Goal: Task Accomplishment & Management: Use online tool/utility

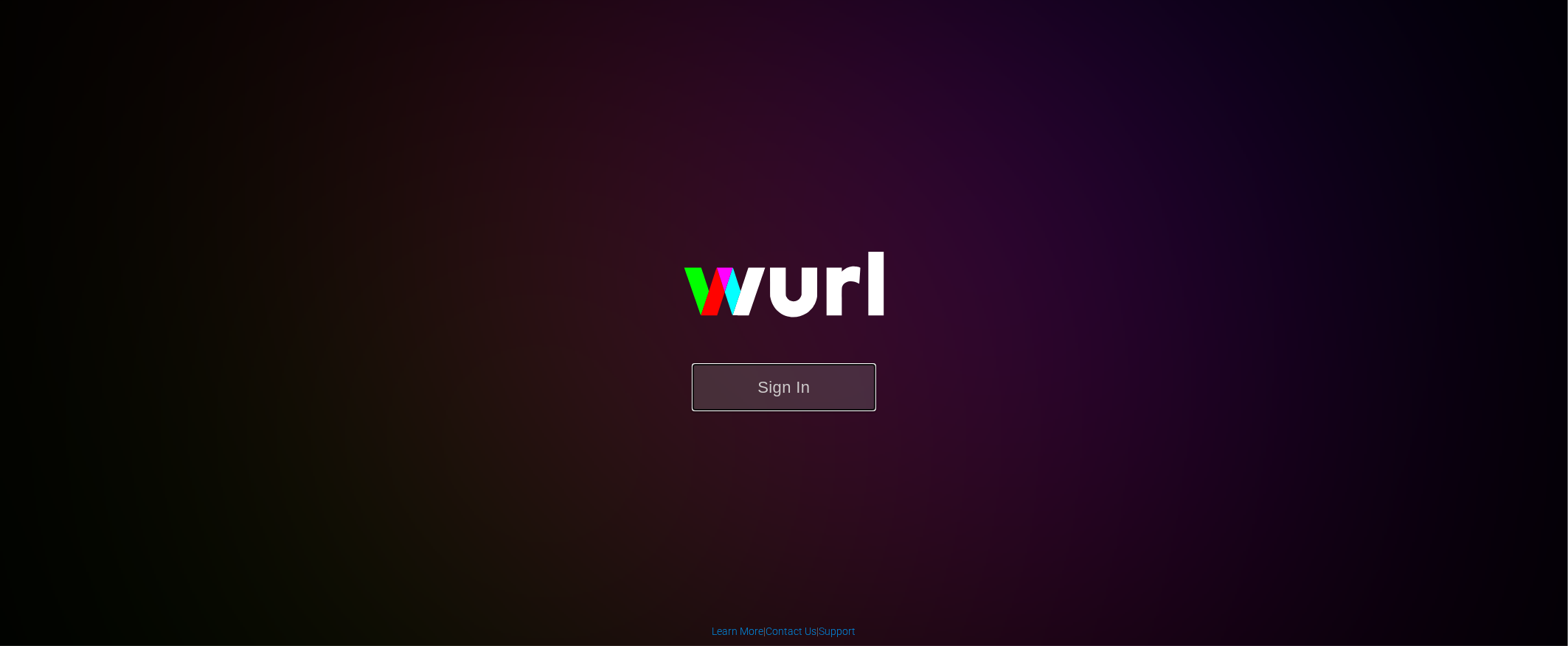
click at [794, 387] on button "Sign In" at bounding box center [784, 387] width 184 height 48
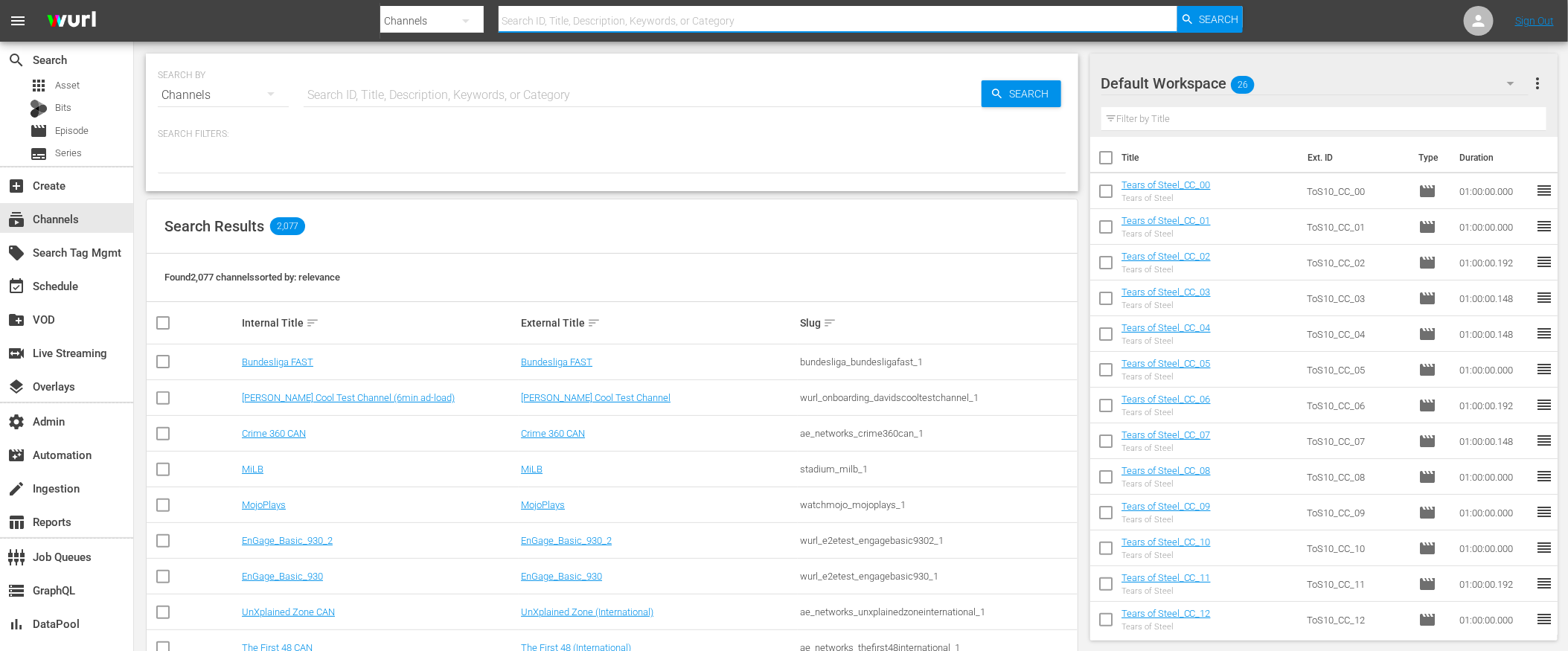
click at [595, 23] on input "text" at bounding box center [838, 21] width 679 height 36
type input "msgspo"
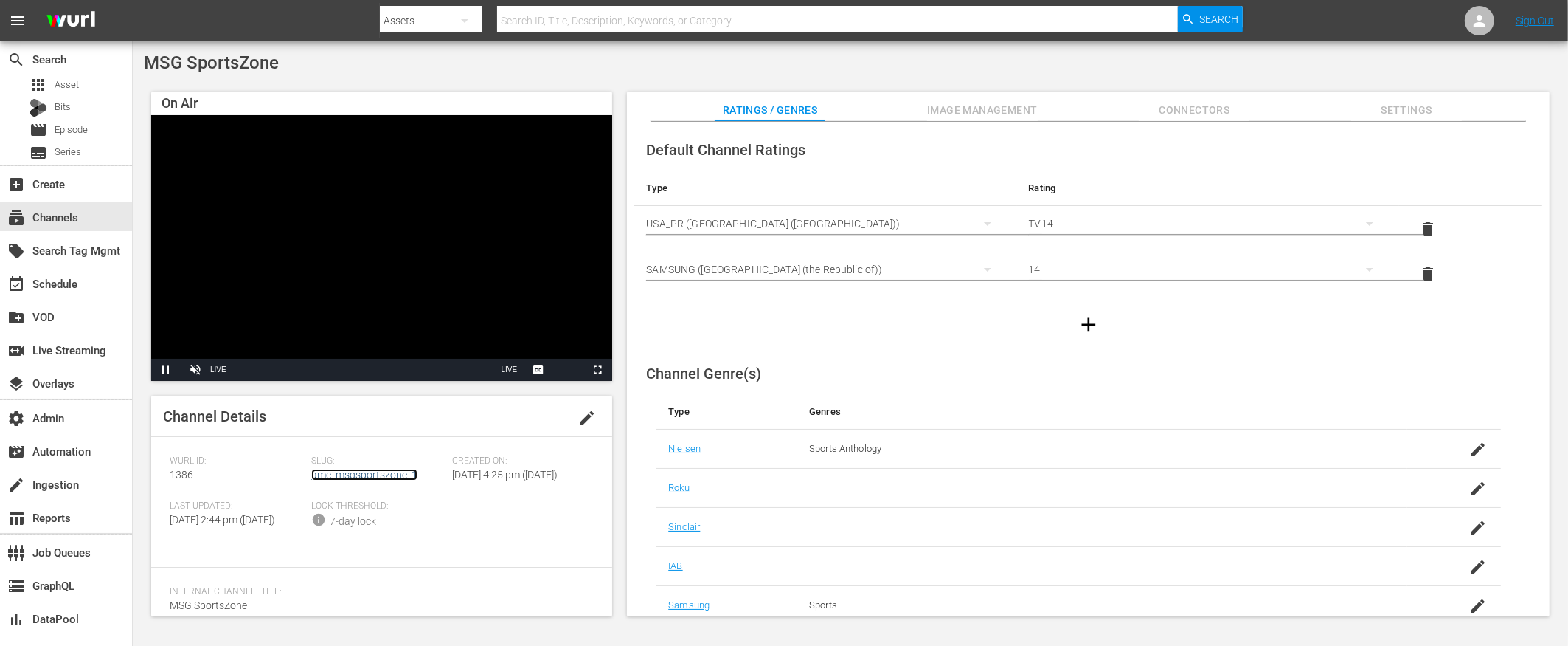
click at [365, 475] on link "amc_msgsportszone_1" at bounding box center [364, 474] width 106 height 12
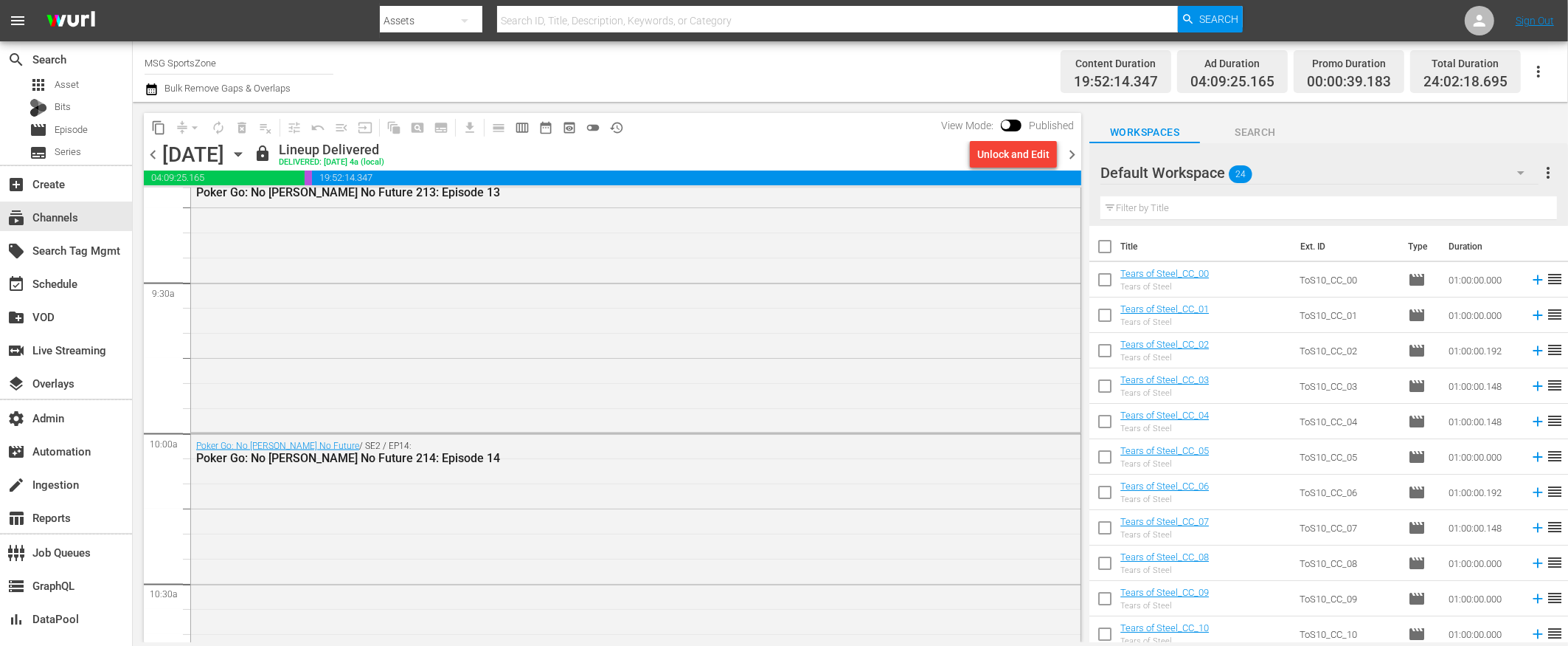
scroll to position [2725, 0]
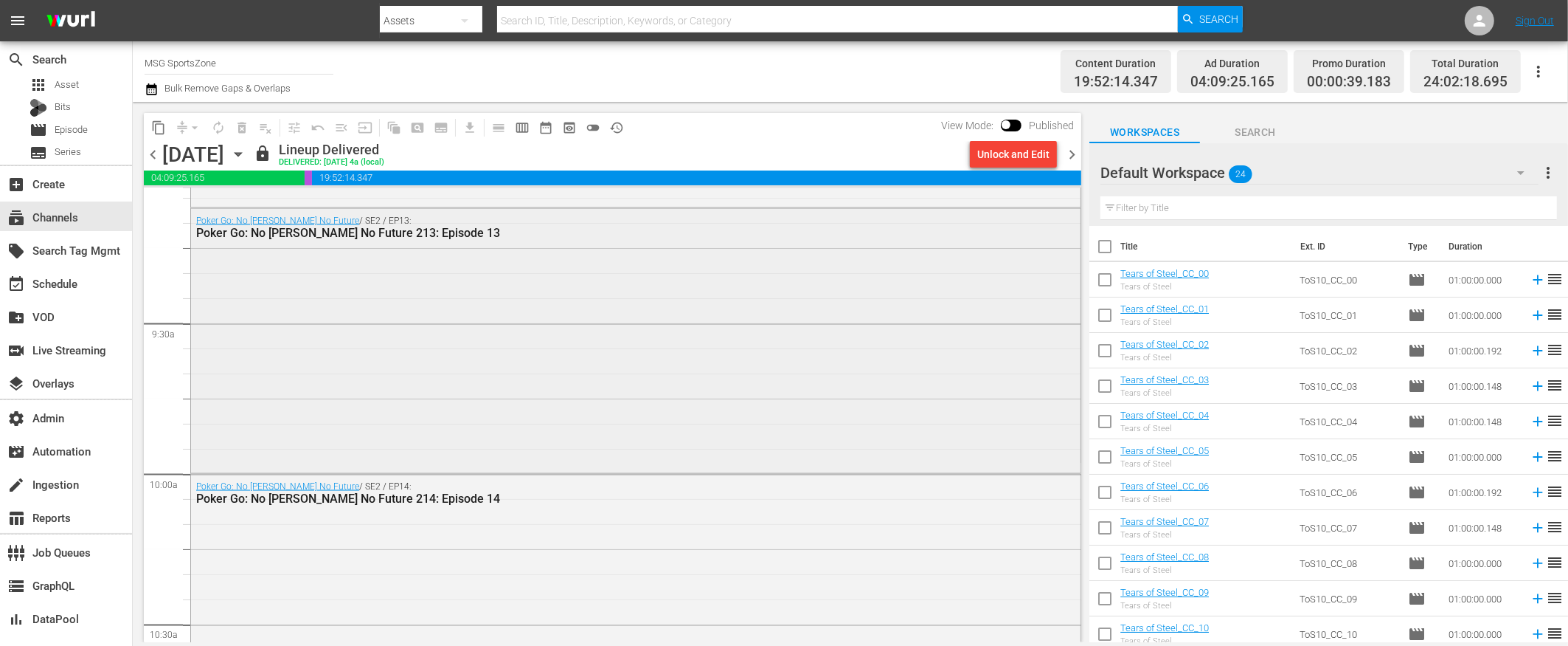
click at [501, 385] on div "Poker Go: No Gamble No Future / SE2 / EP13: Poker Go: No Gamble No Future 213: …" at bounding box center [636, 340] width 890 height 262
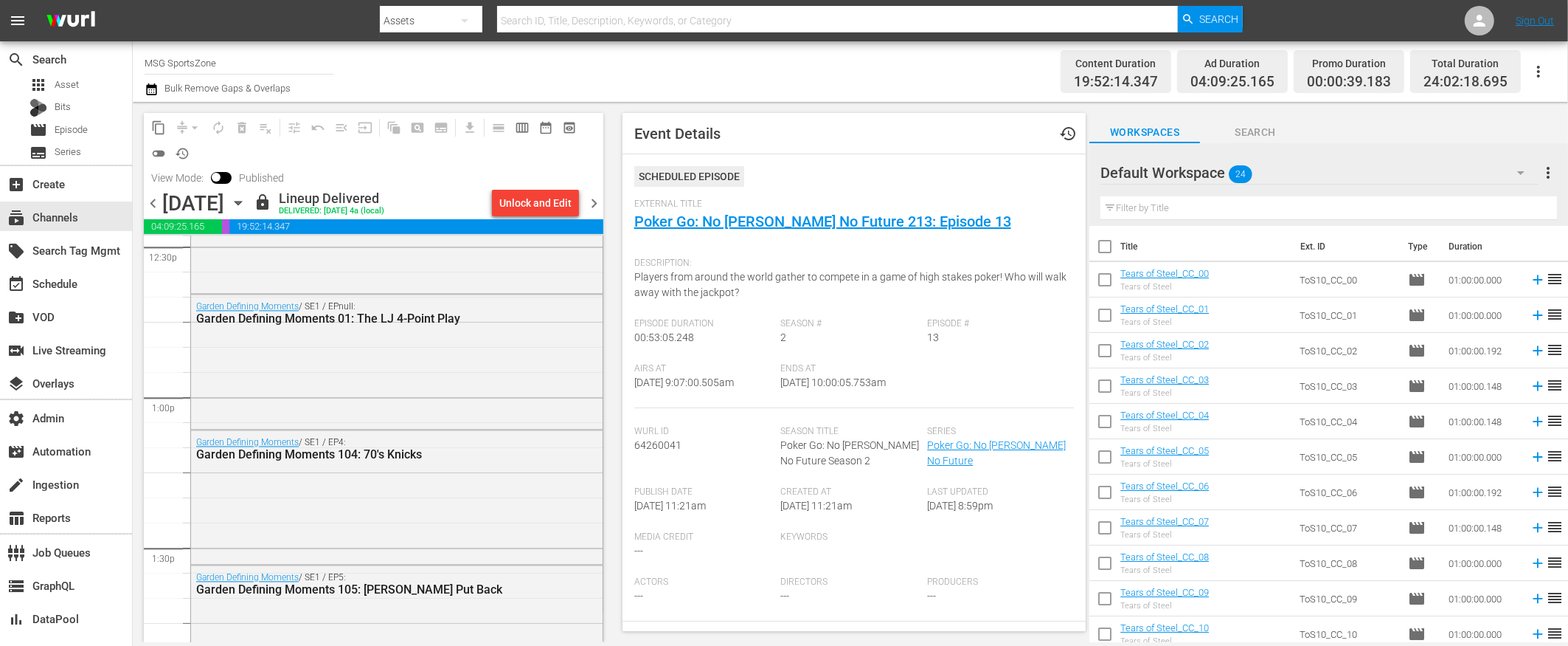
scroll to position [3757, 0]
click at [398, 359] on div "Garden Defining Moments / SE1 / EPnull: Garden Defining Moments 01: The LJ 4-Po…" at bounding box center [396, 356] width 412 height 131
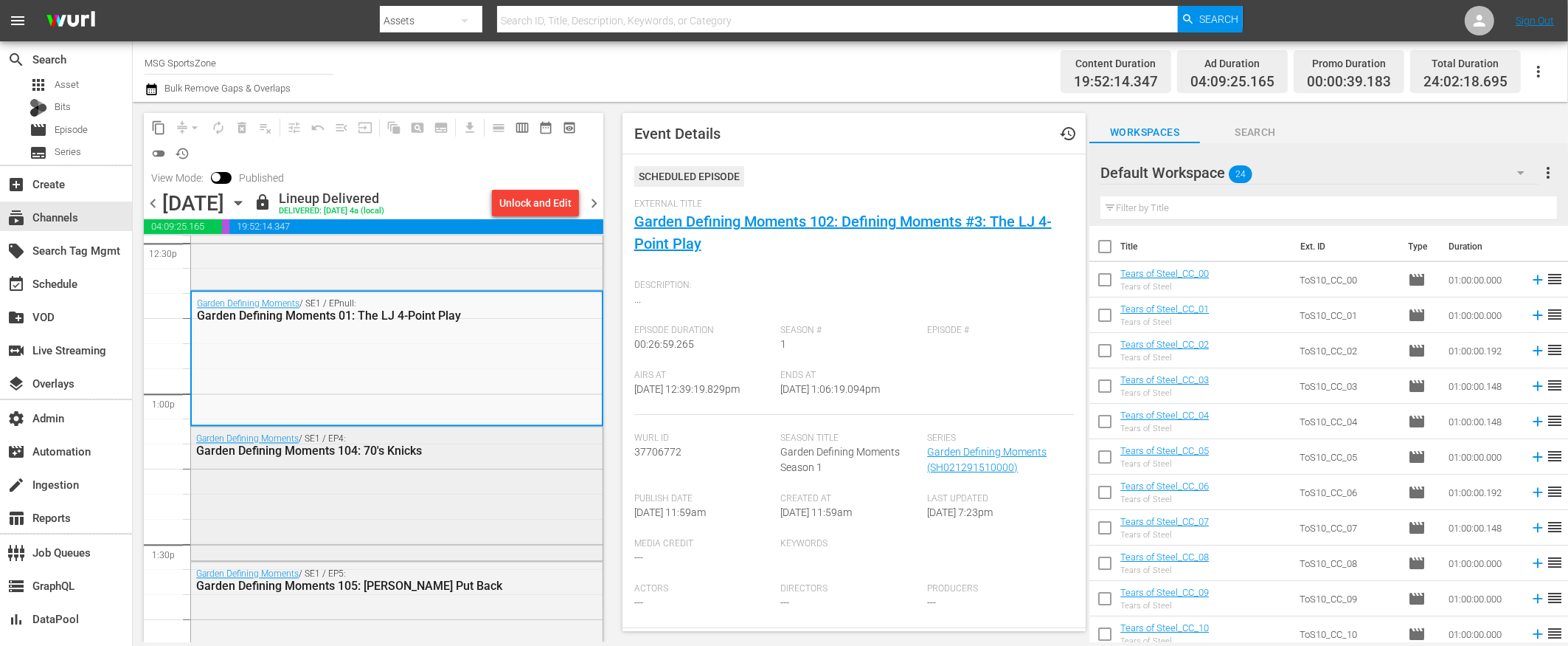
click at [422, 516] on div "Garden Defining Moments / SE1 / EP4: Garden Defining Moments 104: 70's Knicks" at bounding box center [396, 492] width 412 height 131
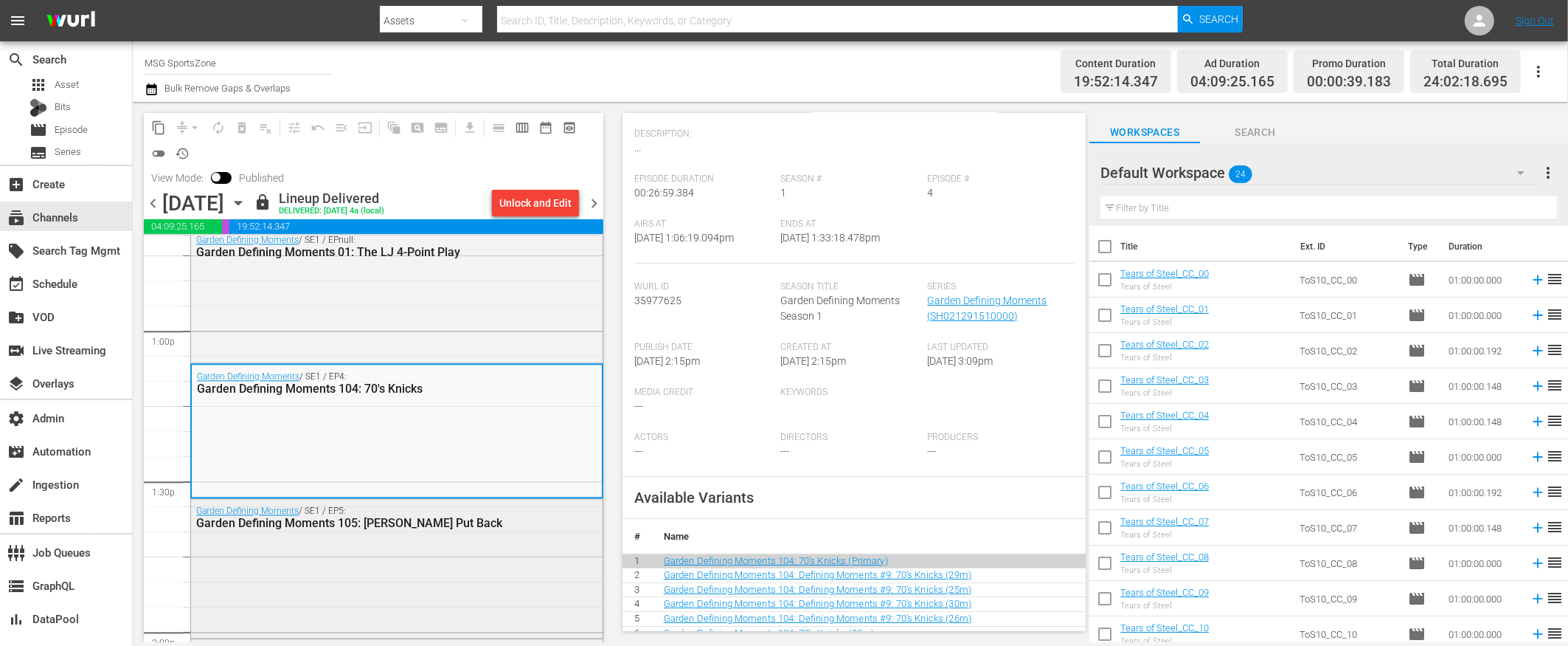
scroll to position [3857, 0]
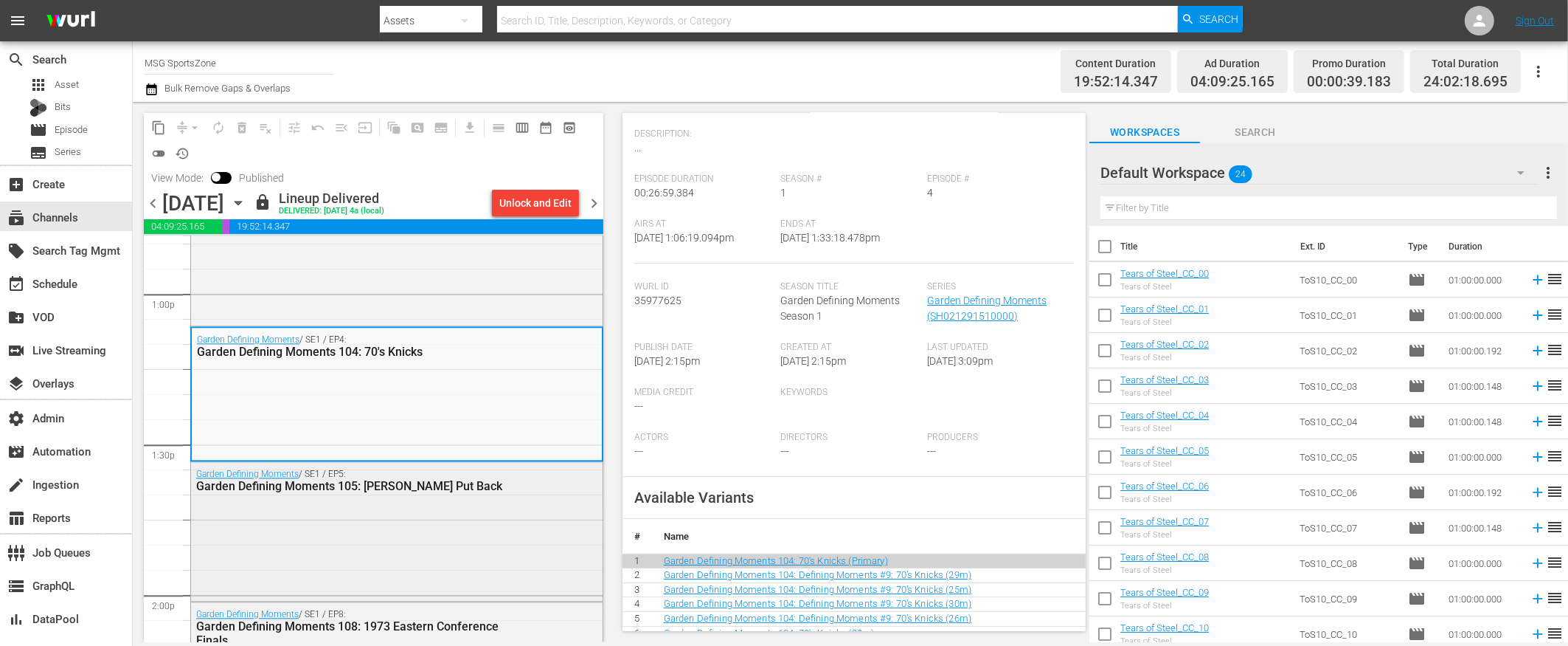
click at [403, 516] on div "Garden Defining Moments / SE1 / EP5: Garden Defining Moments 105: Ewing Put Back" at bounding box center [396, 530] width 412 height 136
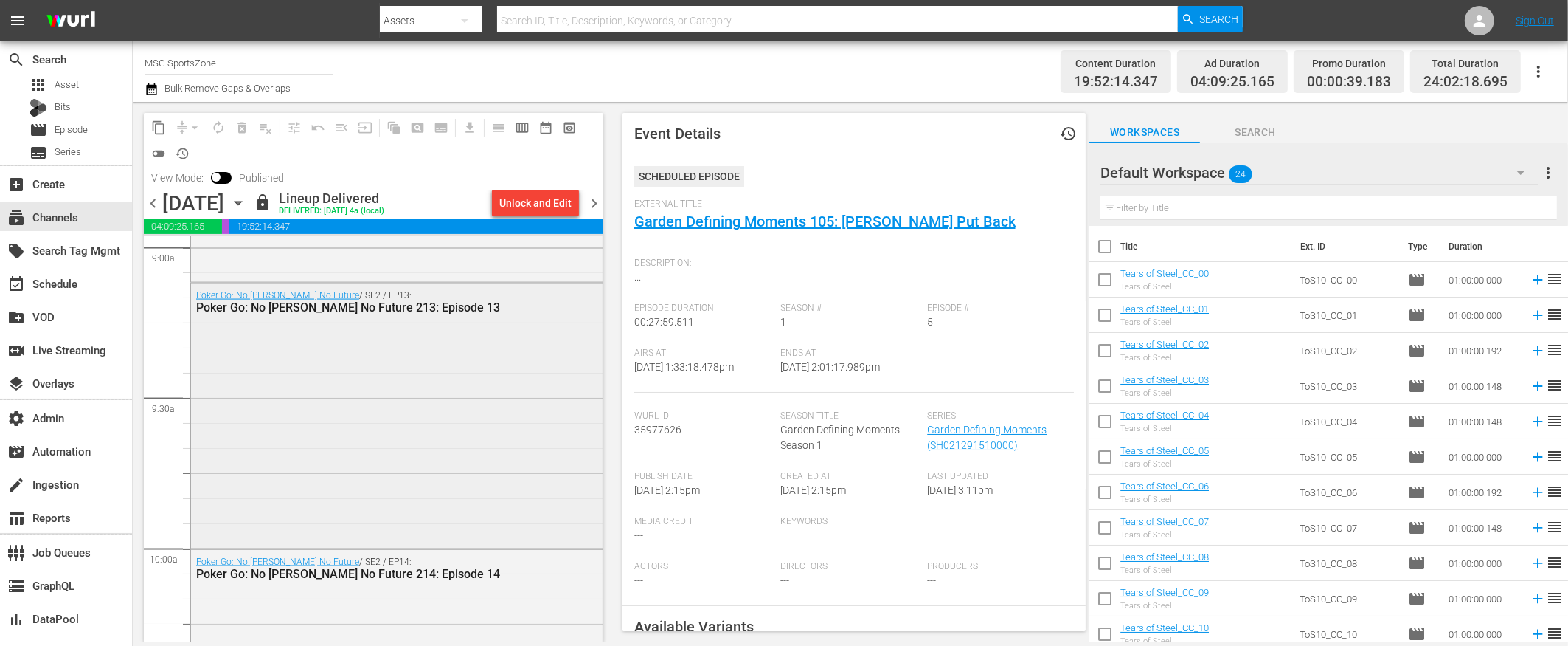
scroll to position [2698, 0]
click at [453, 472] on div "Poker Go: No Gamble No Future / SE2 / EP13: Poker Go: No Gamble No Future 213: …" at bounding box center [396, 415] width 412 height 262
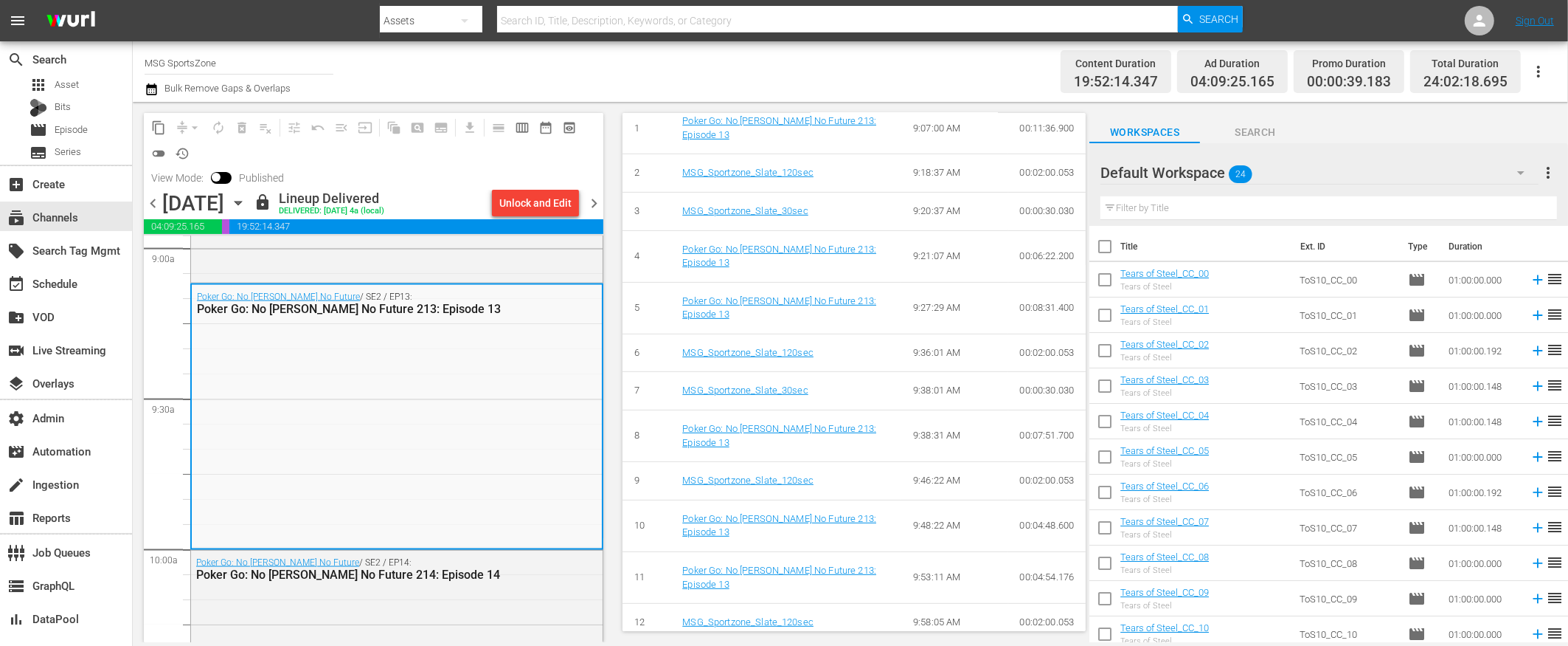
scroll to position [800, 0]
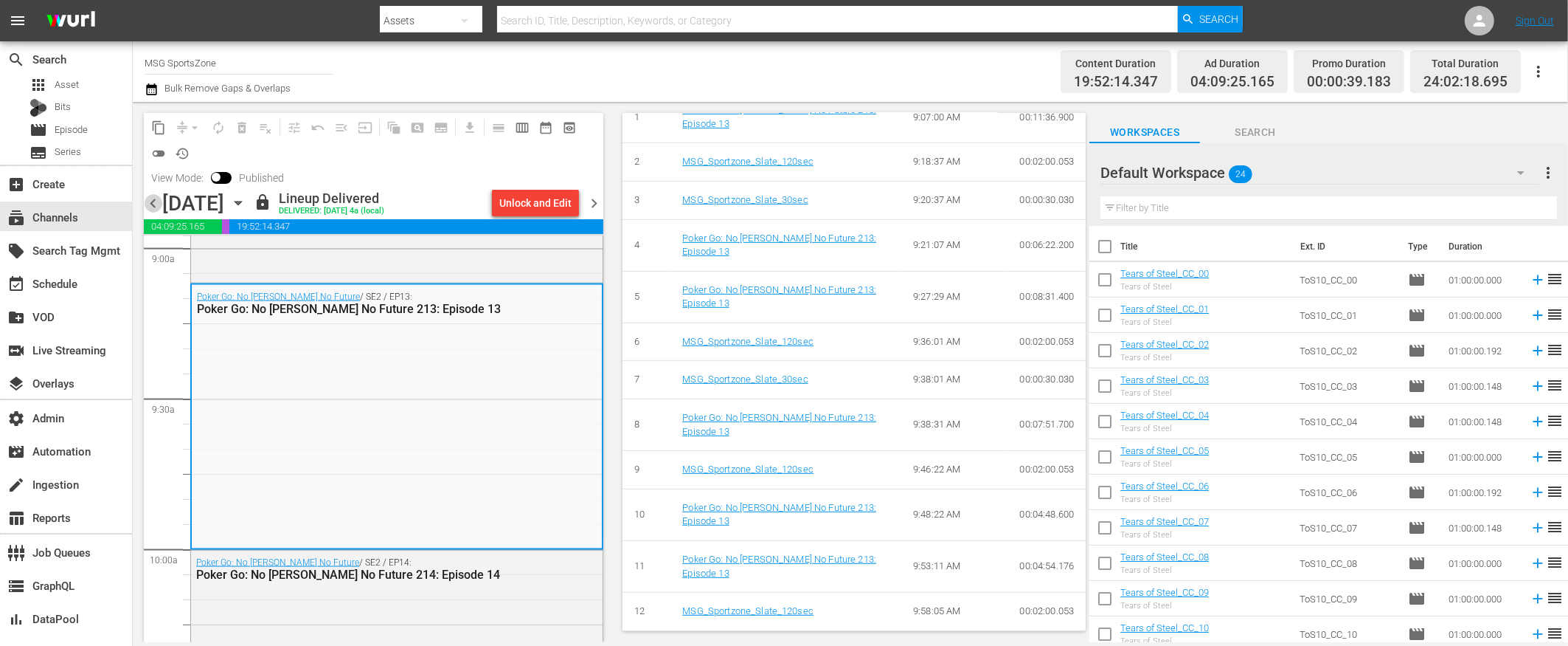
click at [152, 199] on span "chevron_left" at bounding box center [153, 203] width 19 height 19
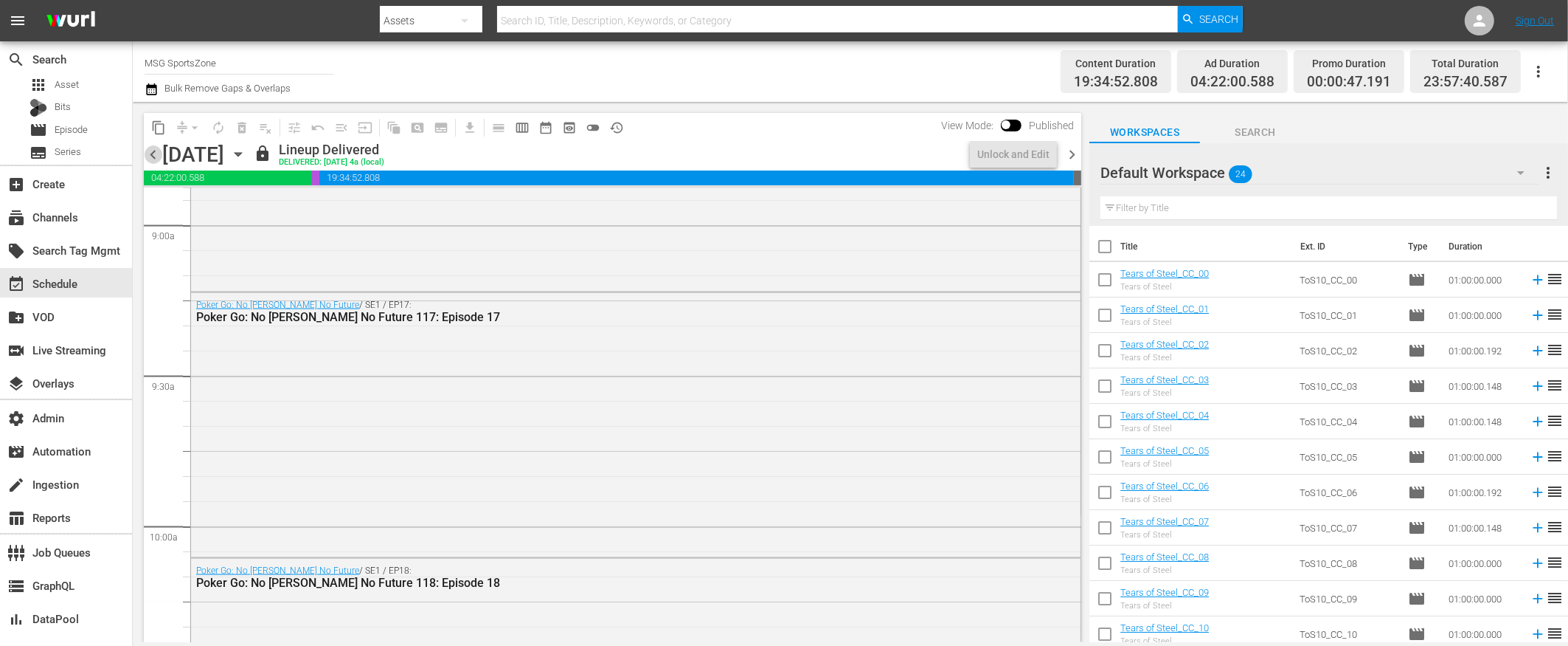
click at [151, 153] on span "chevron_left" at bounding box center [153, 154] width 19 height 19
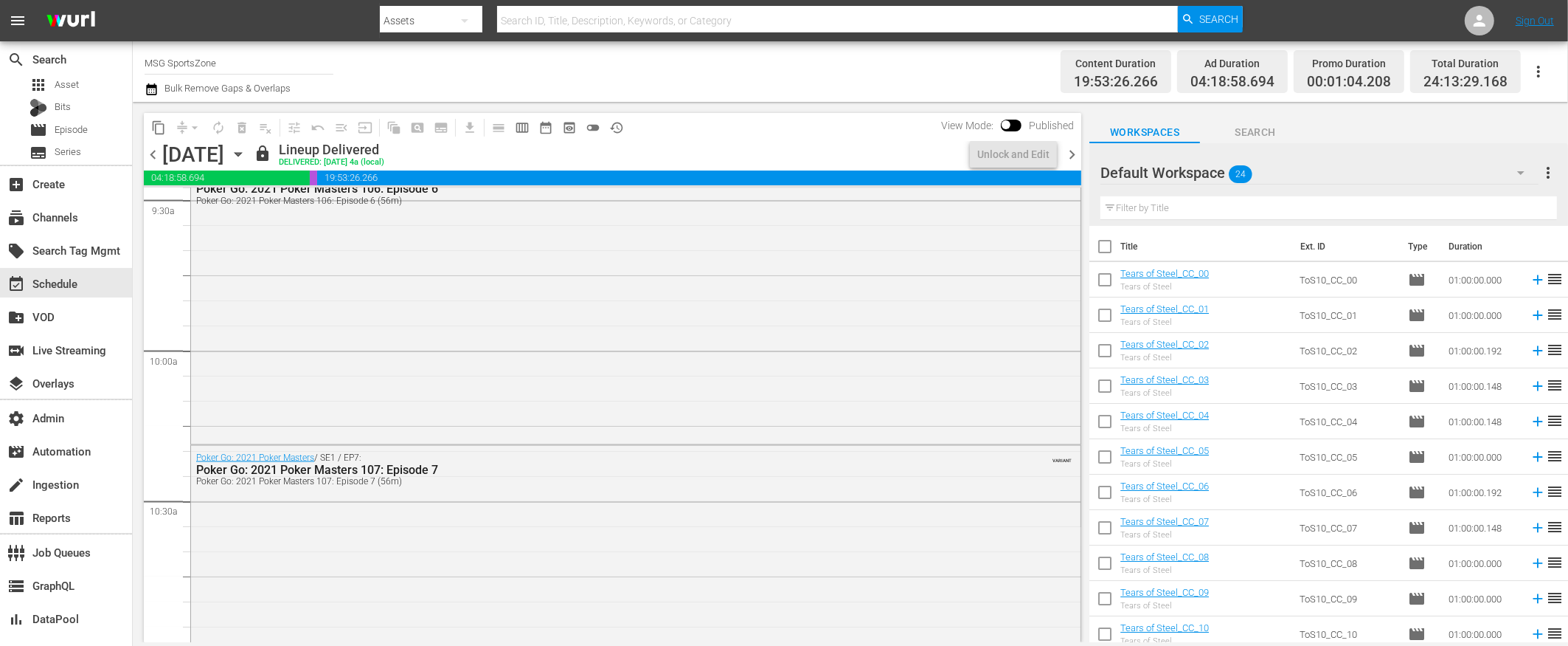
scroll to position [2673, 0]
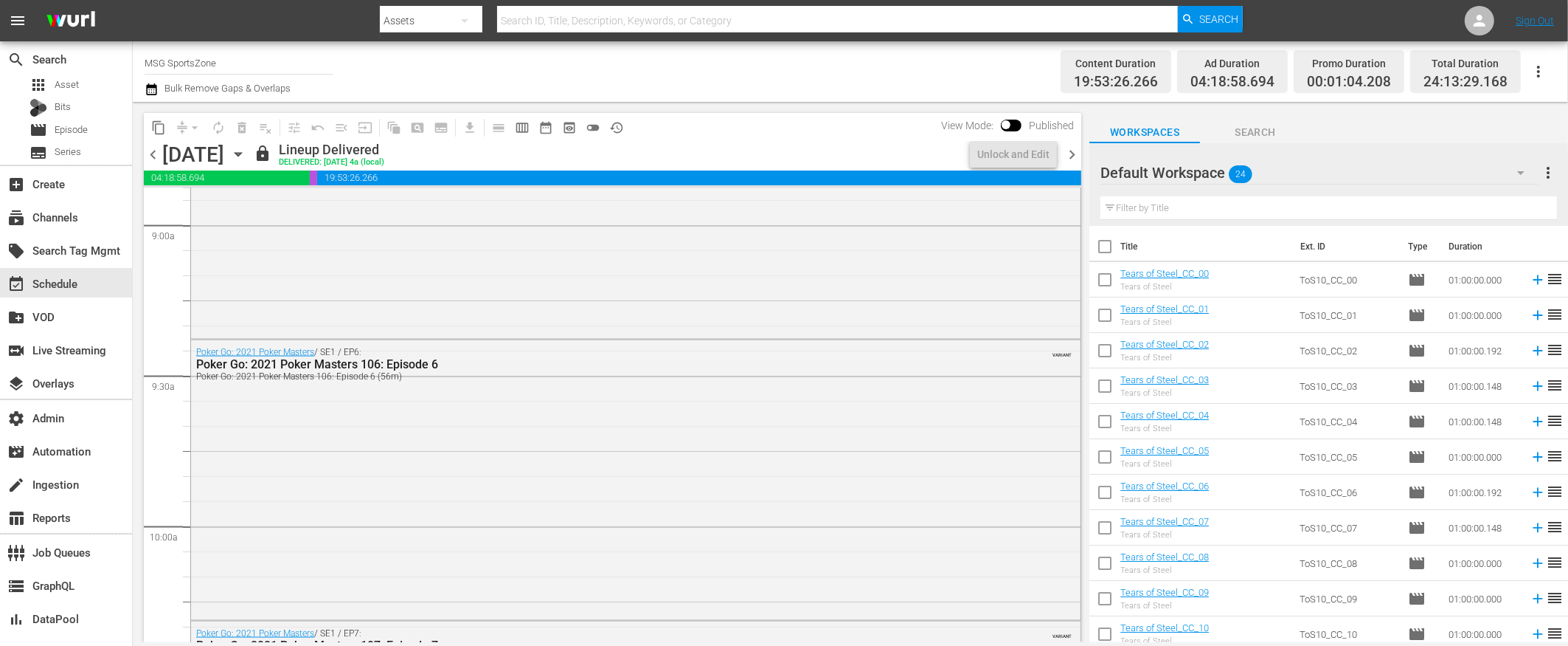
click at [151, 153] on span "chevron_left" at bounding box center [153, 154] width 19 height 19
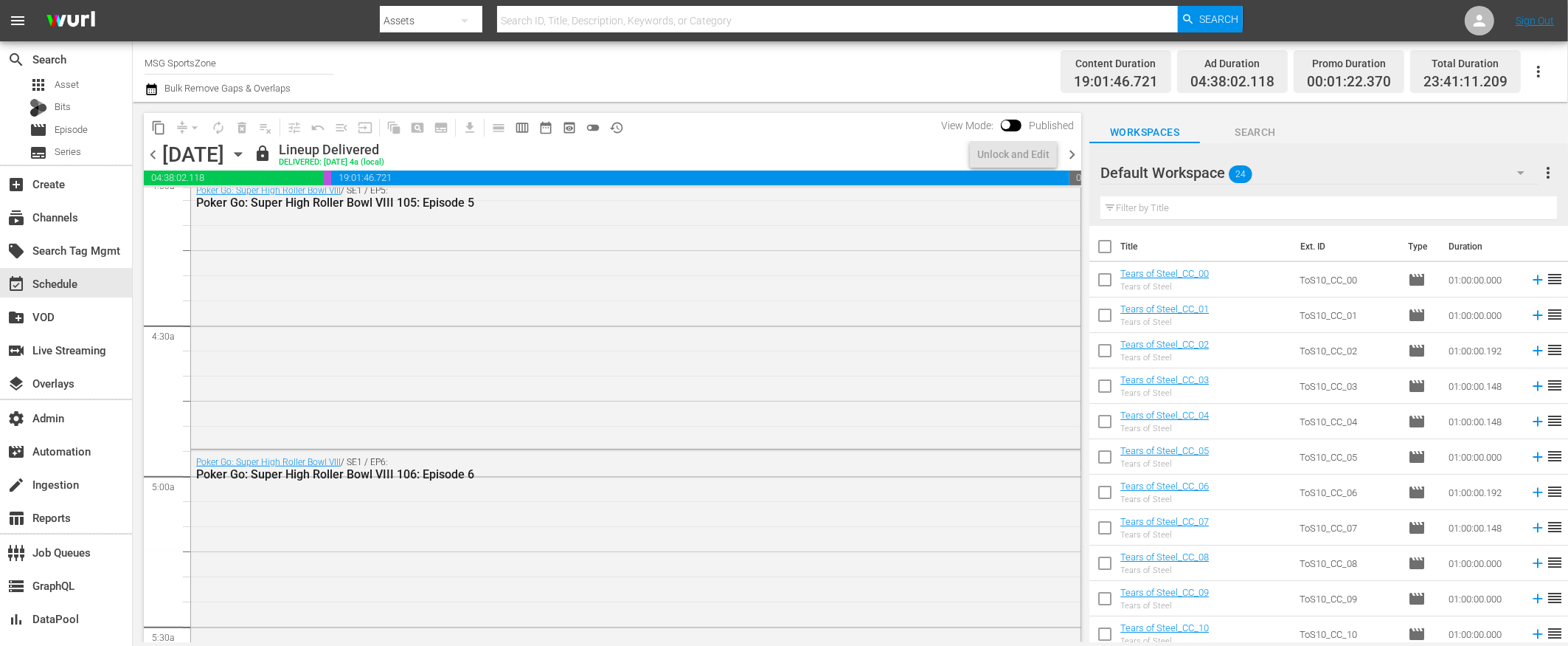
scroll to position [1214, 0]
click at [593, 130] on span "toggle_off" at bounding box center [593, 127] width 15 height 15
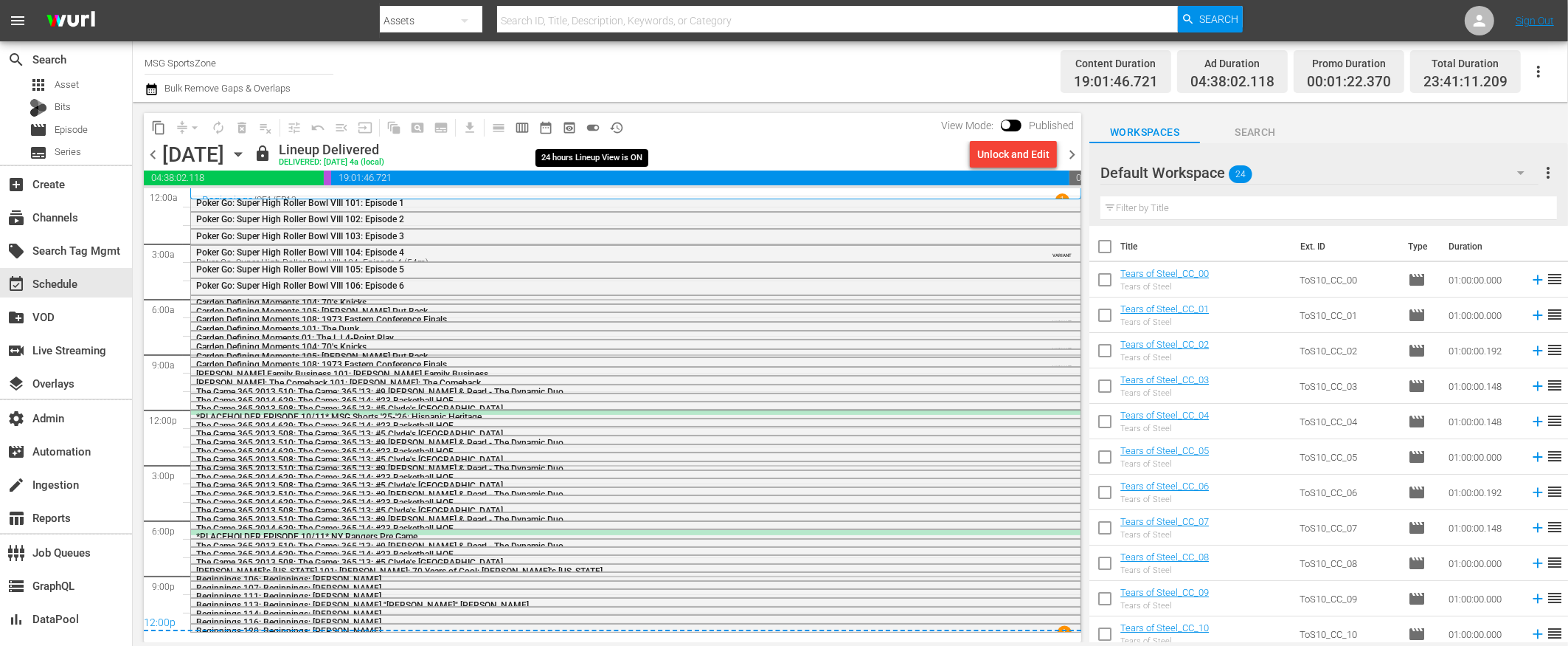
scroll to position [0, 0]
click at [588, 126] on span "toggle_on" at bounding box center [593, 127] width 15 height 15
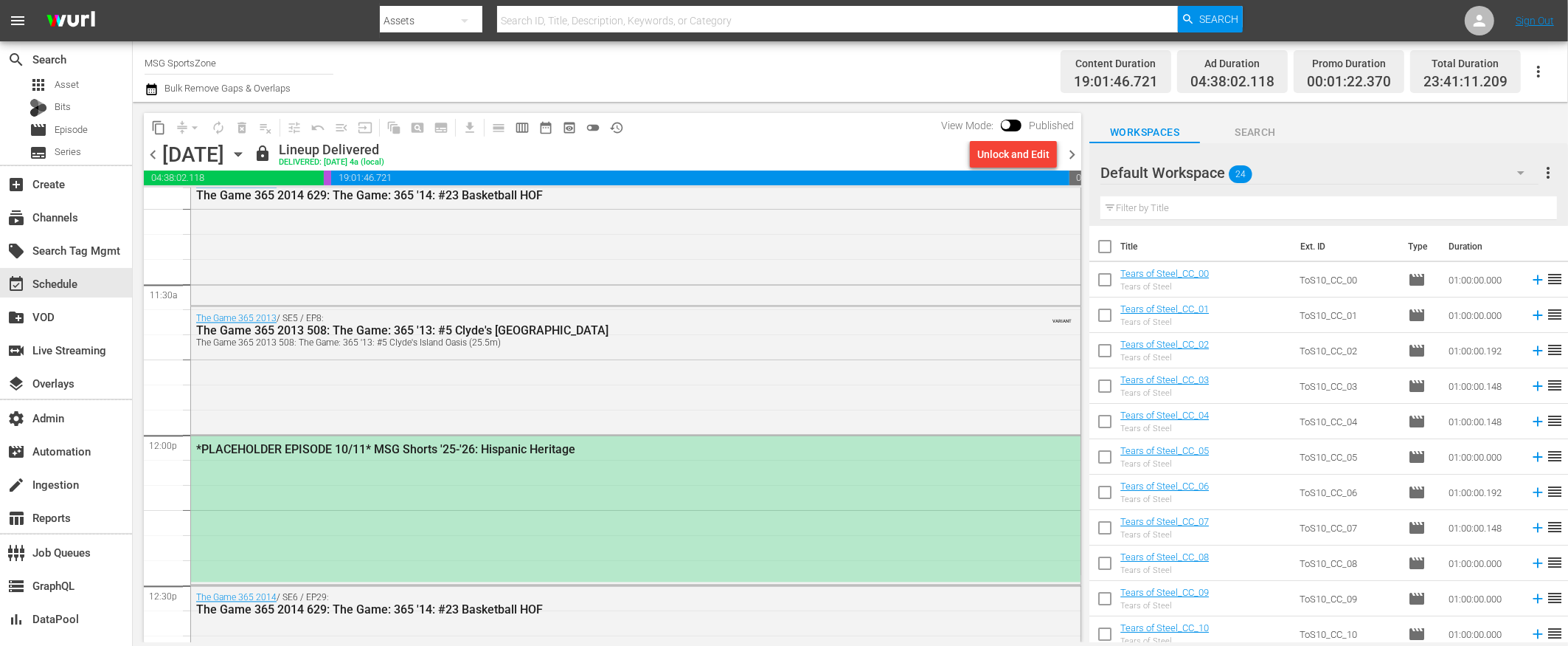
scroll to position [3399, 0]
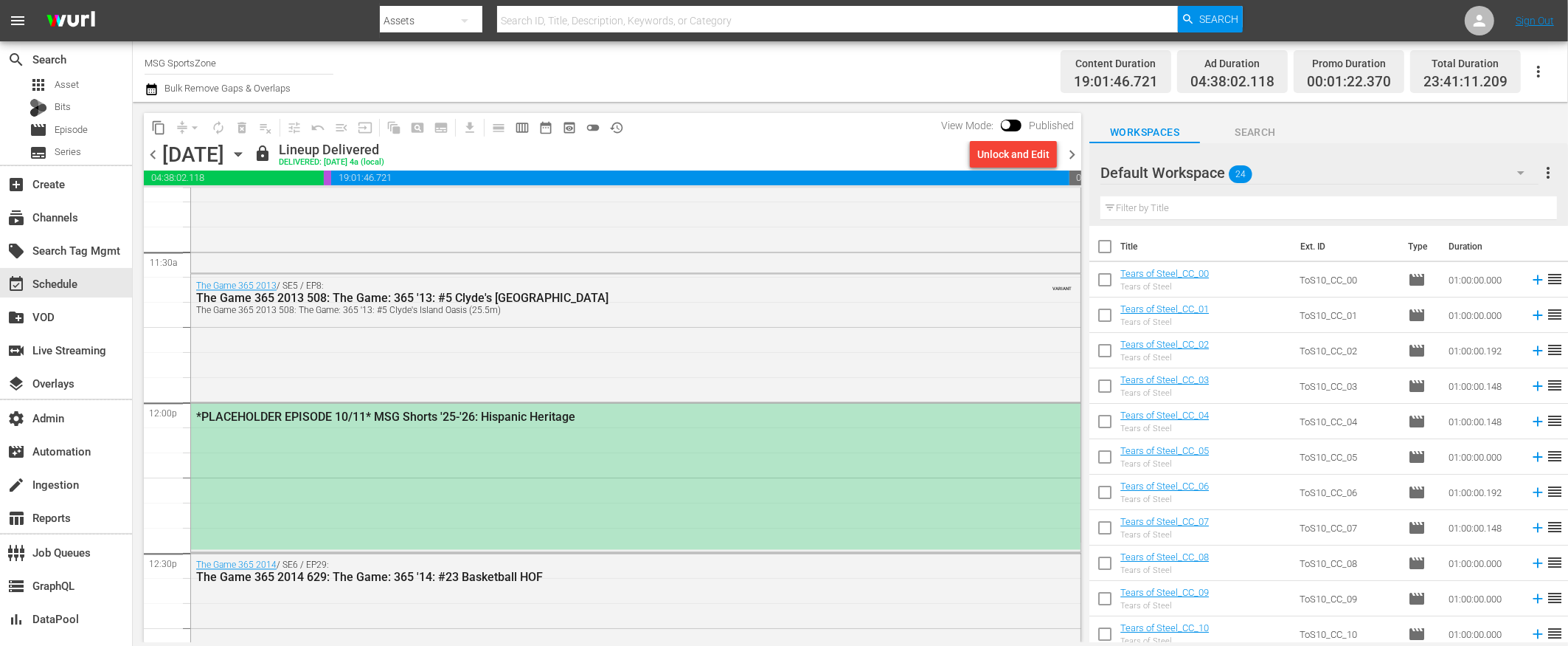
click at [467, 485] on div "*PLACEHOLDER EPISODE 10/11* MSG Shorts '25-'26: Hispanic Heritage" at bounding box center [636, 476] width 890 height 146
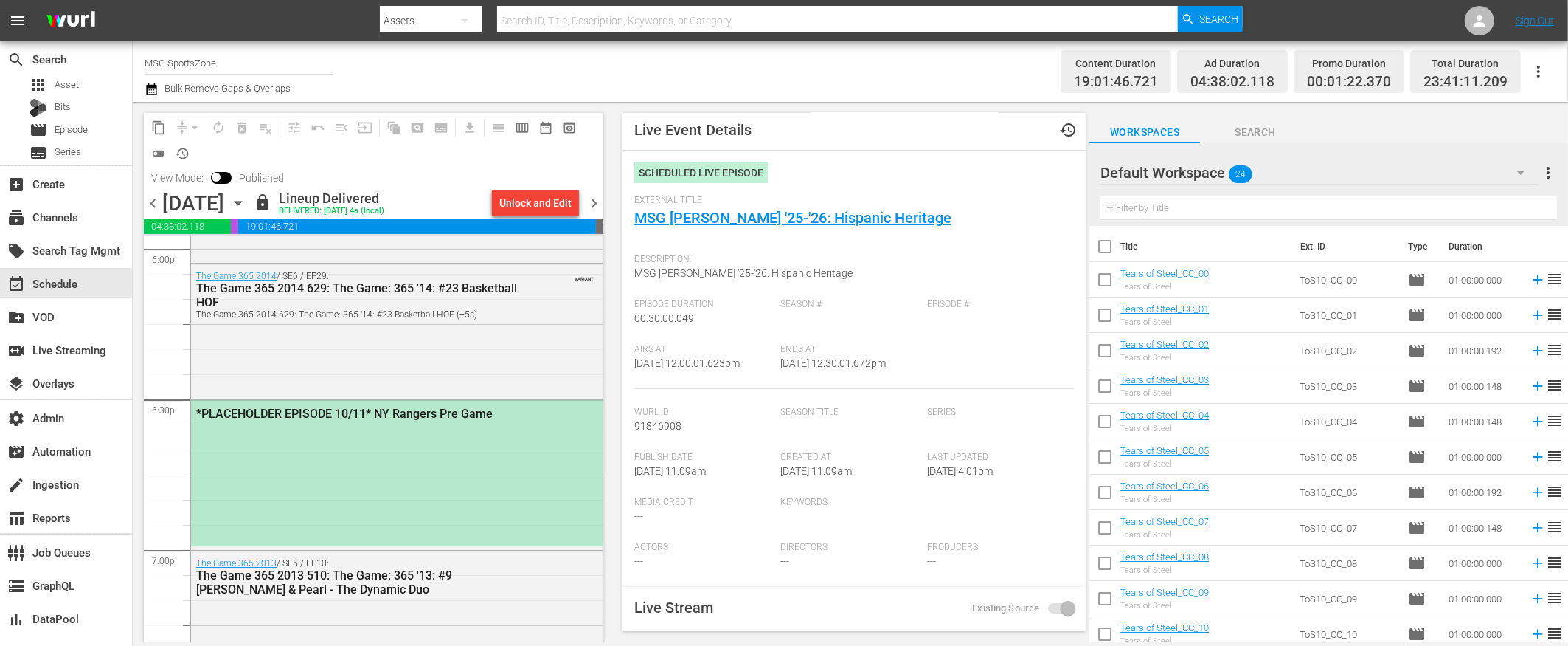
scroll to position [5363, 0]
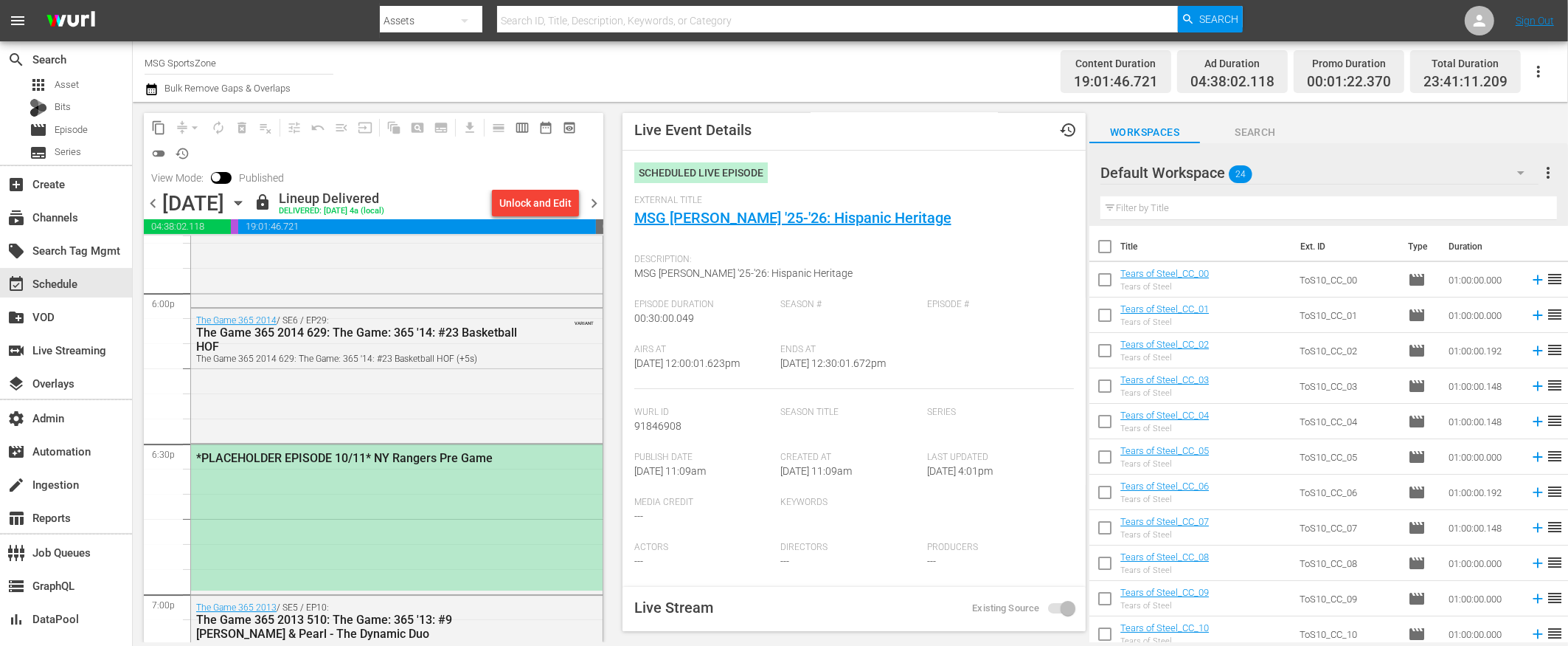
click at [593, 202] on span "chevron_right" at bounding box center [594, 203] width 19 height 19
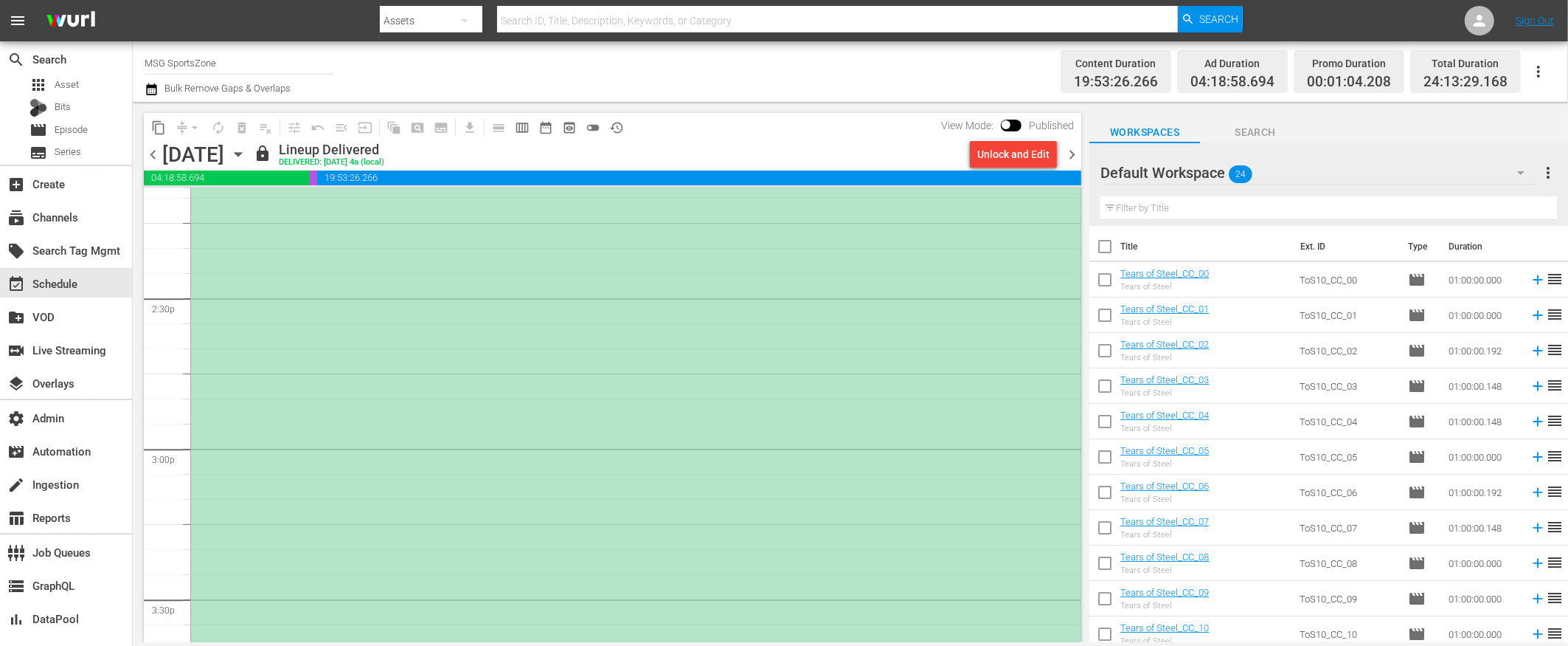
scroll to position [4085, 0]
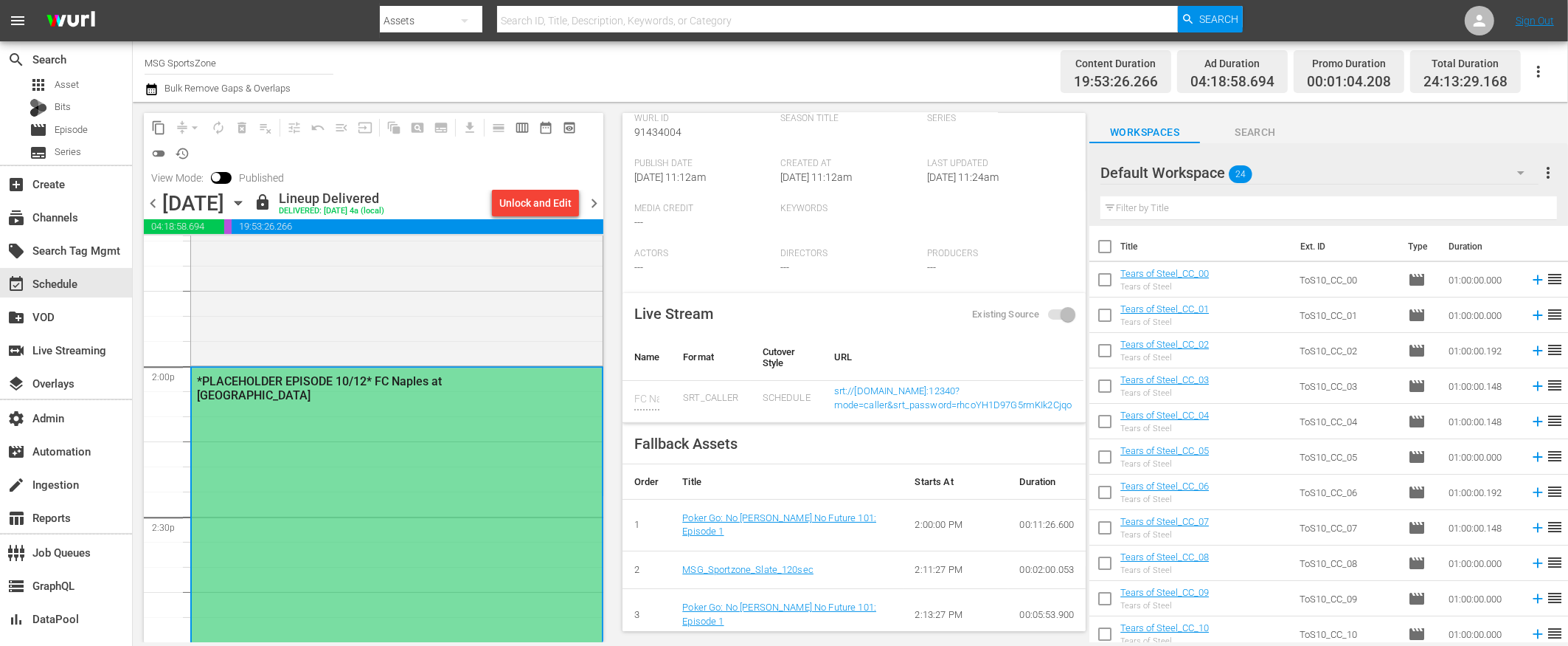
scroll to position [299, 0]
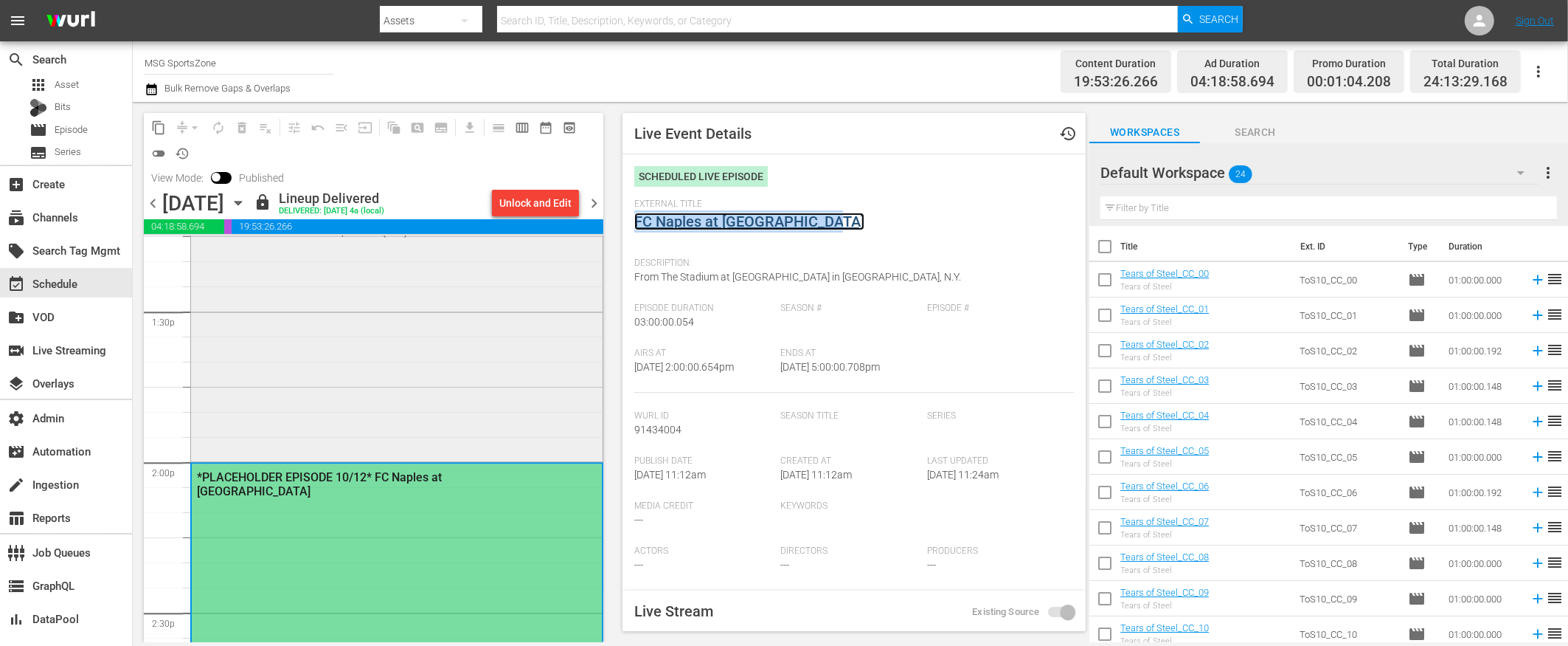
scroll to position [3985, 0]
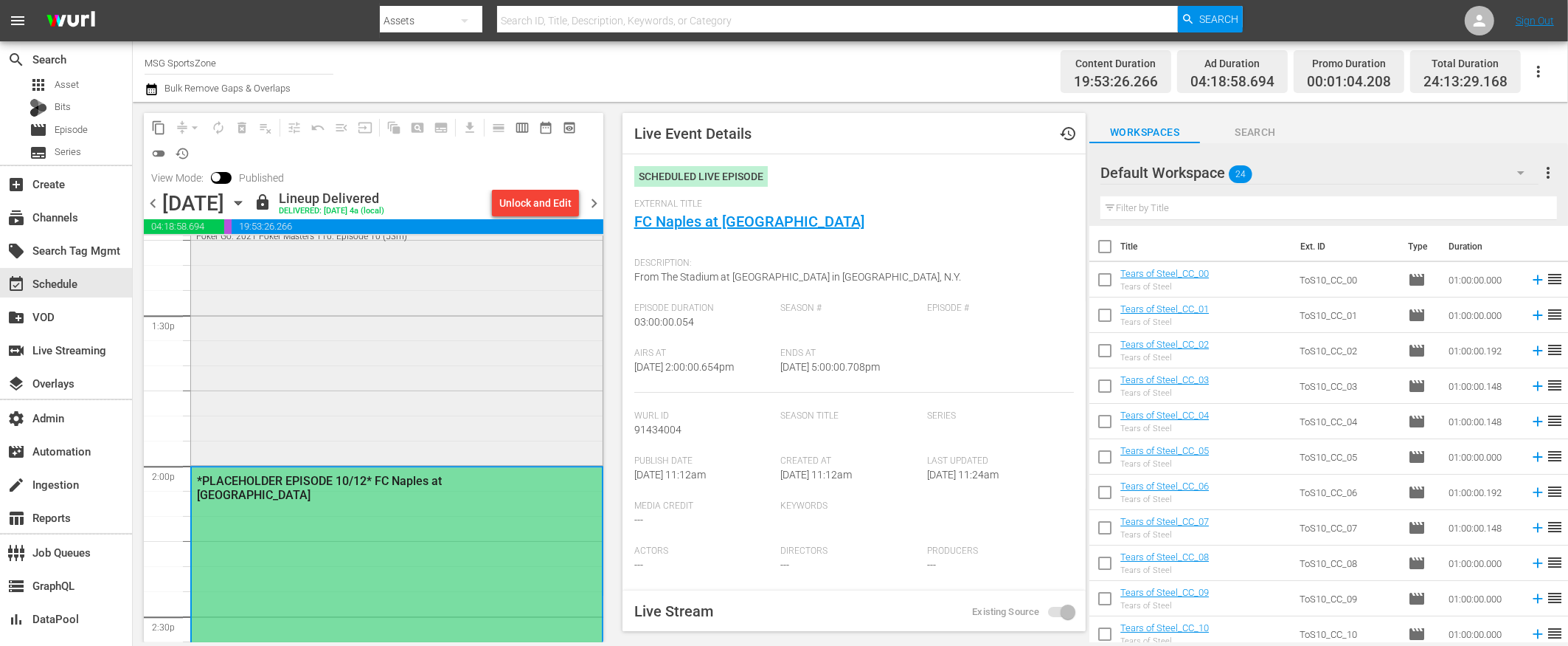
click at [435, 383] on div "Poker Go: 2021 Poker Masters / SE1 / EP10: Poker Go: 2021 Poker Masters 110: Ep…" at bounding box center [396, 331] width 412 height 262
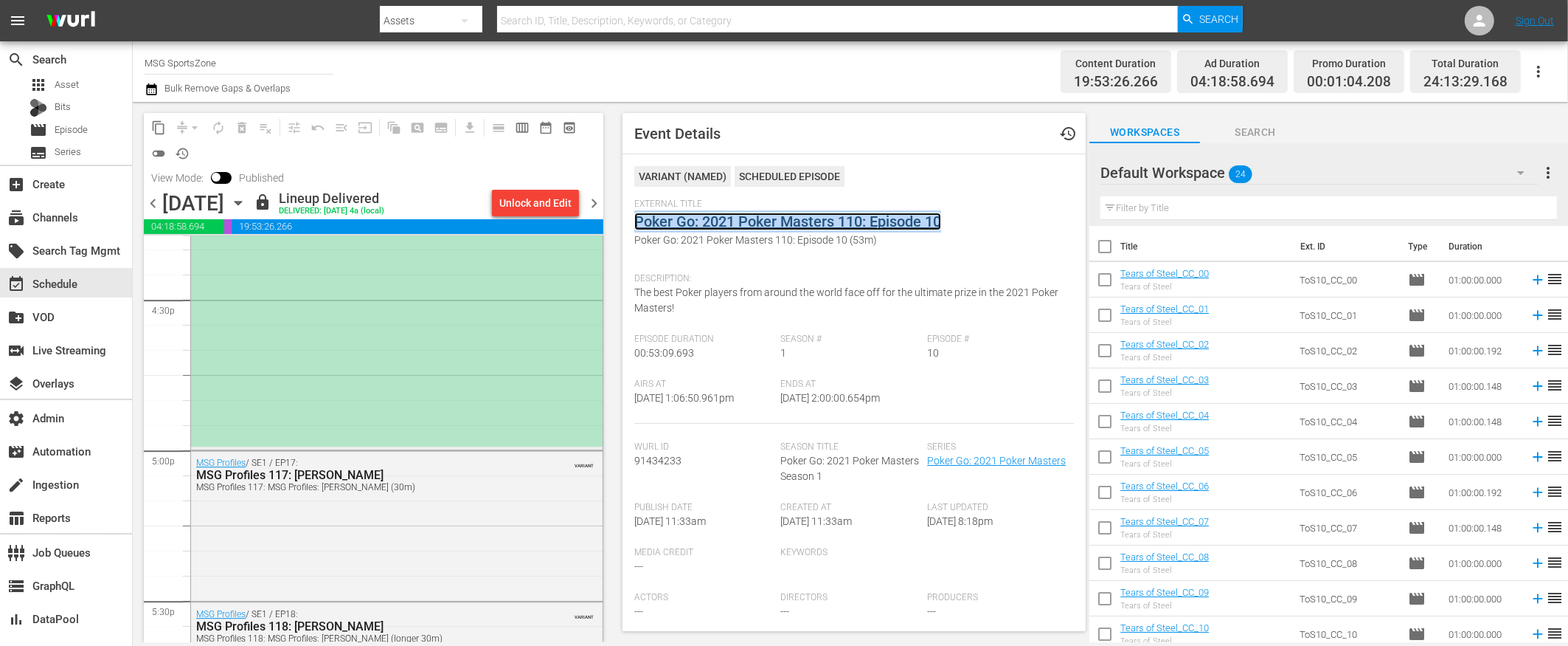
scroll to position [4917, 0]
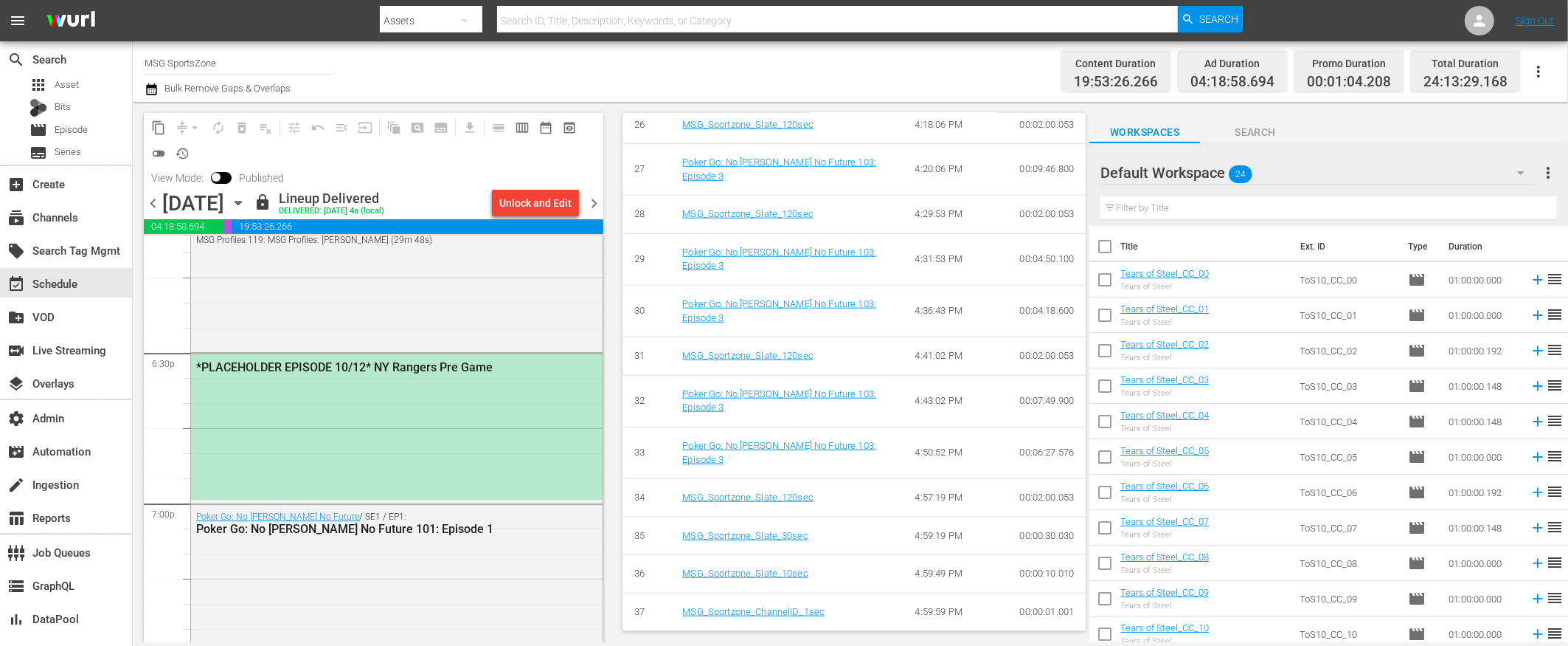
scroll to position [5473, 0]
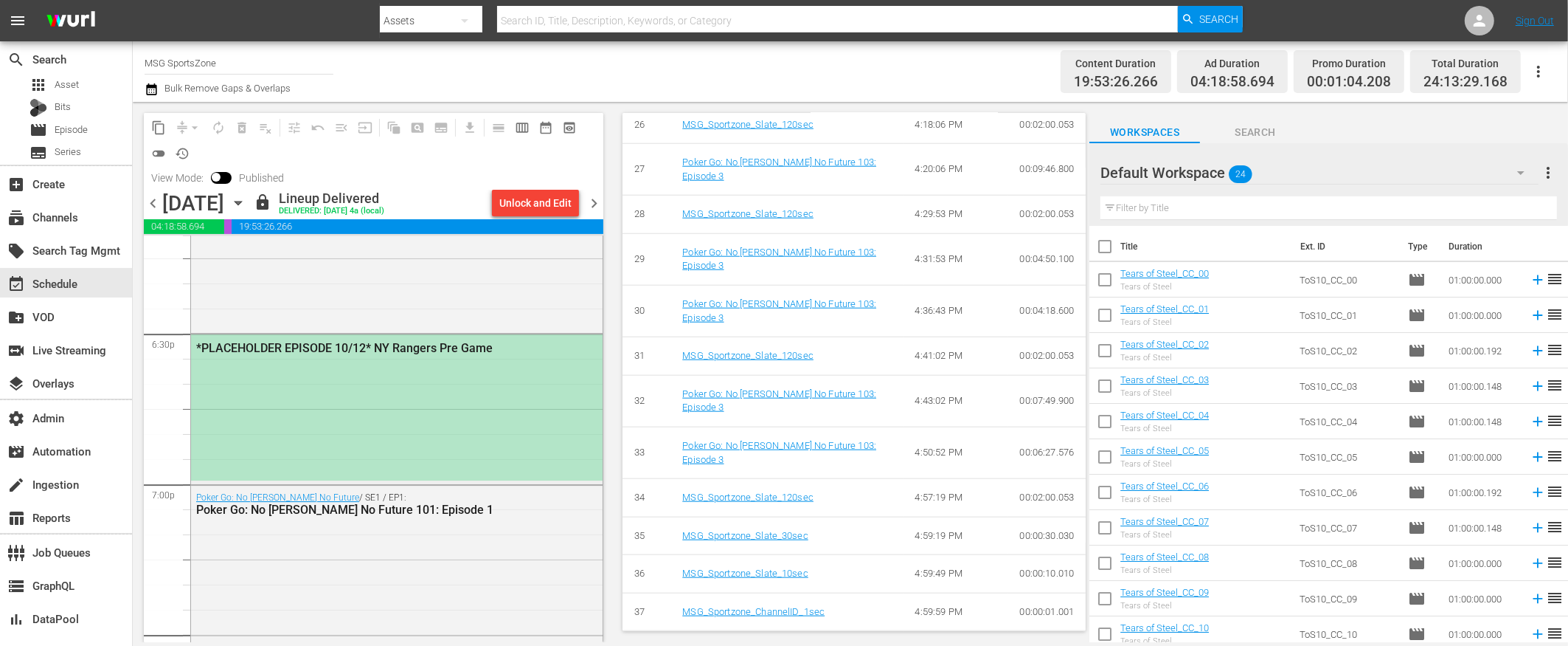
click at [432, 416] on div "*PLACEHOLDER EPISODE 10/12* NY Rangers Pre Game" at bounding box center [396, 407] width 412 height 146
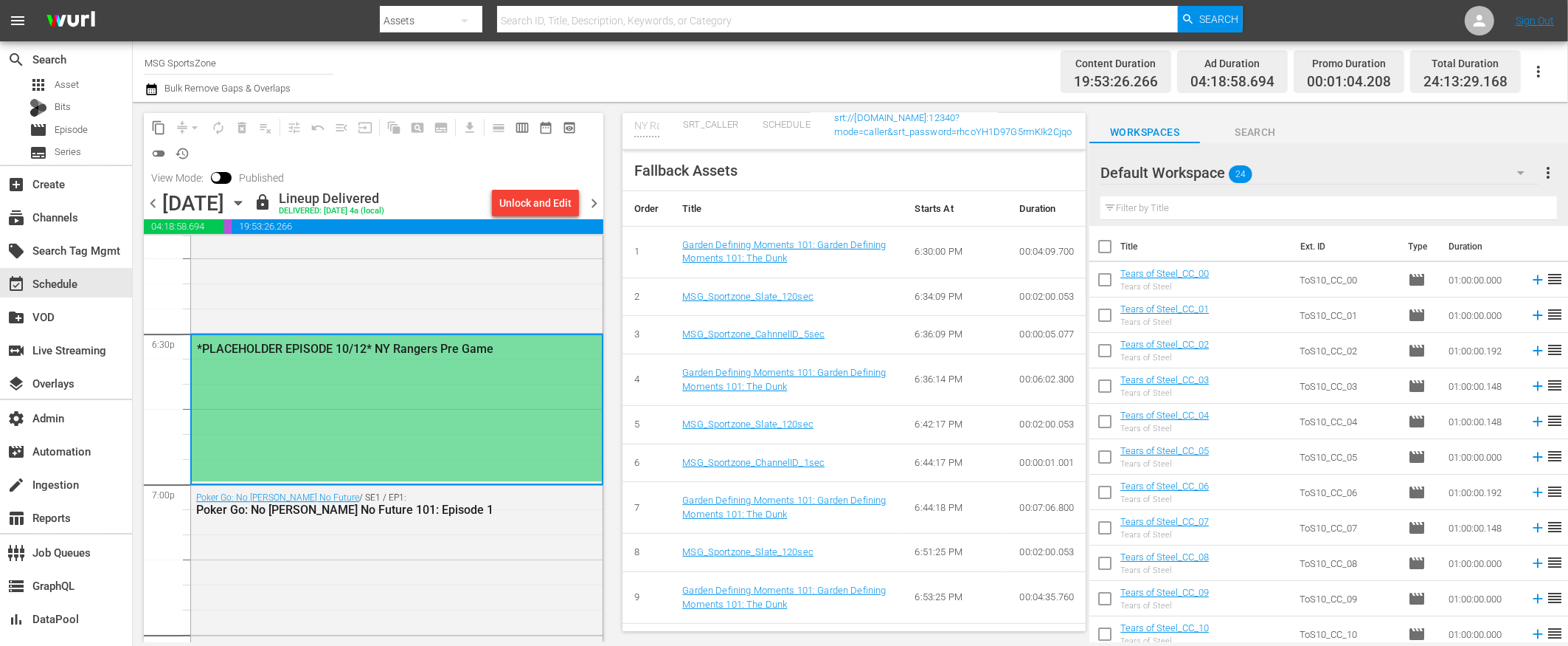
scroll to position [603, 0]
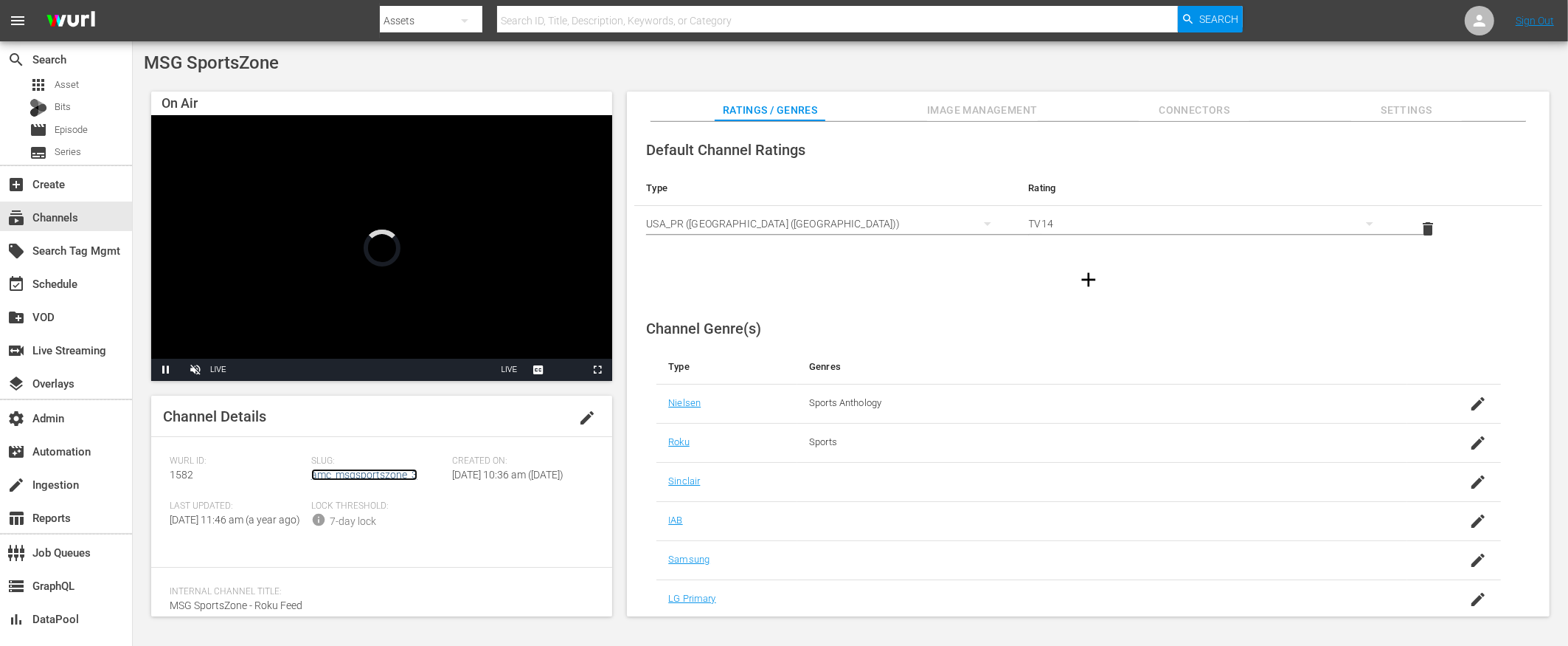
click at [391, 469] on link "amc_msgsportszone_3" at bounding box center [364, 474] width 106 height 12
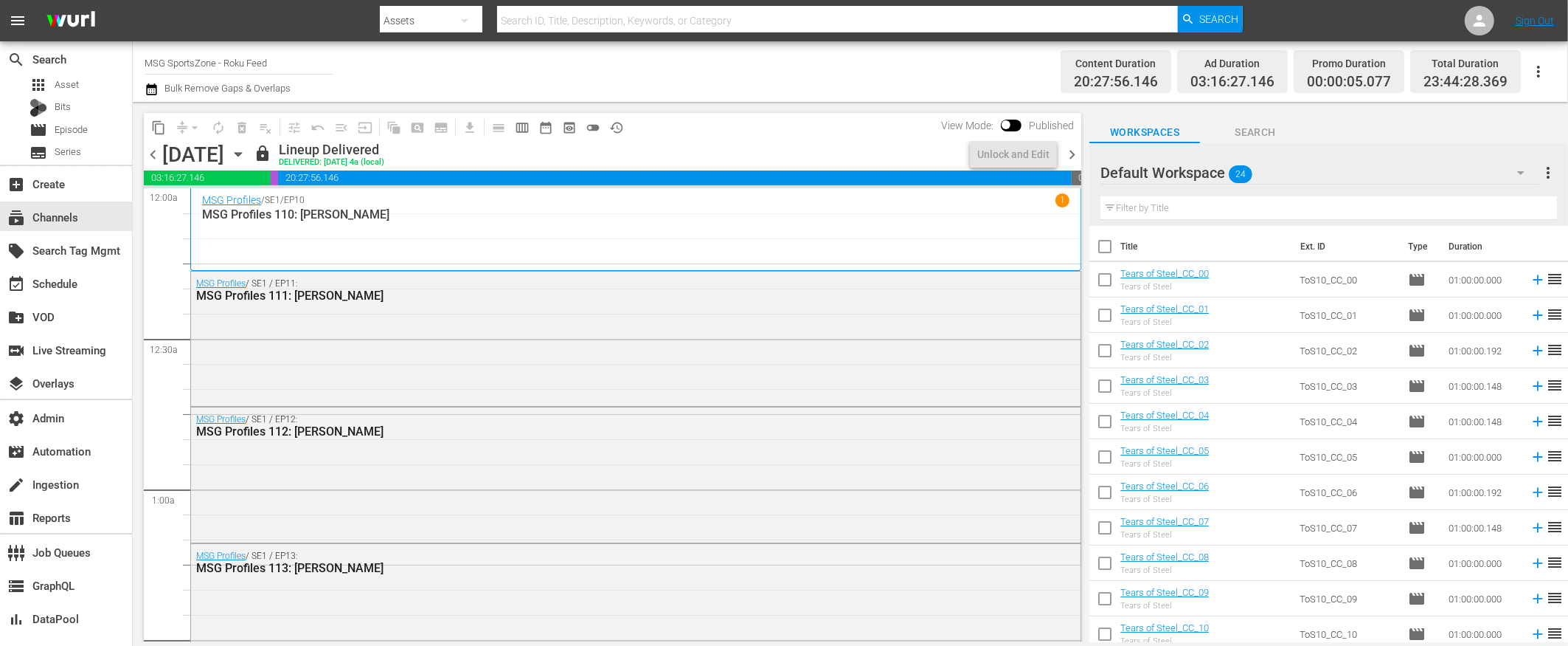
click at [157, 157] on span "chevron_left" at bounding box center [153, 154] width 19 height 19
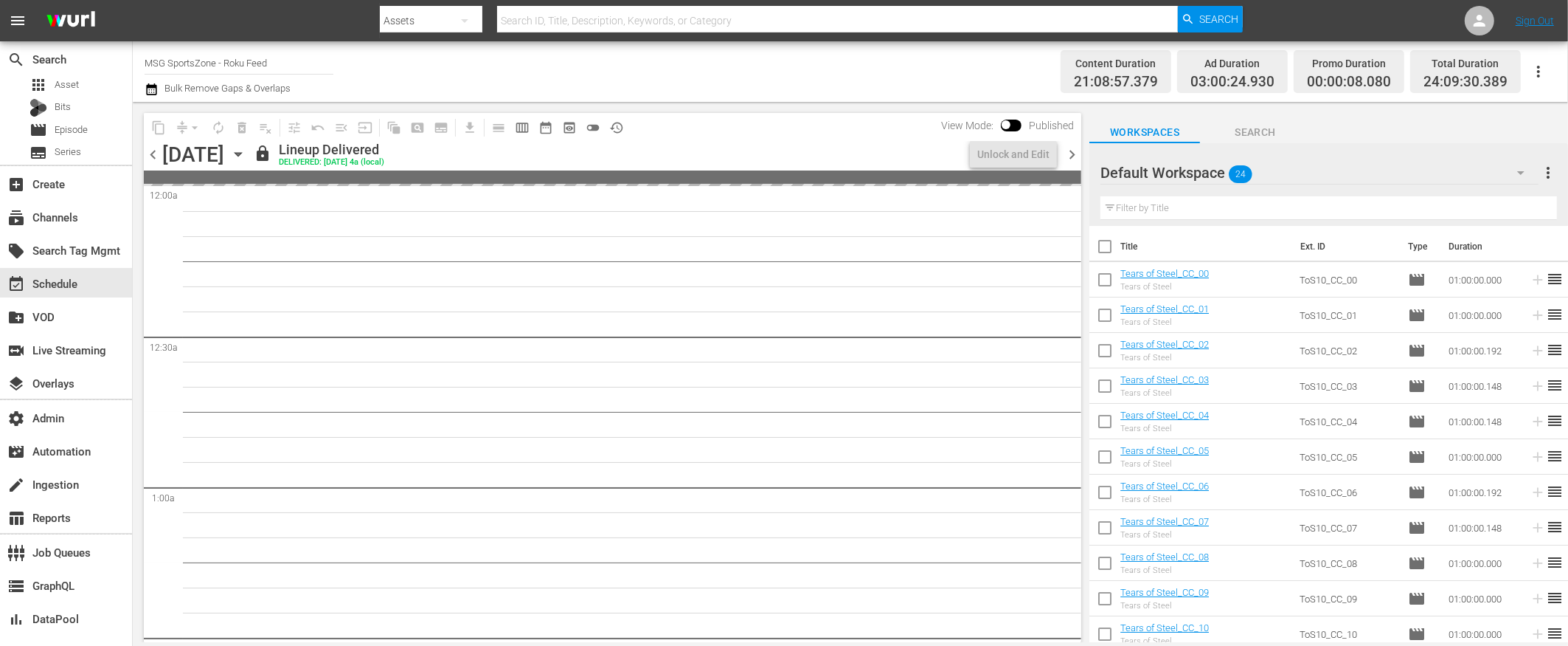
click at [151, 155] on span "chevron_left" at bounding box center [153, 154] width 19 height 19
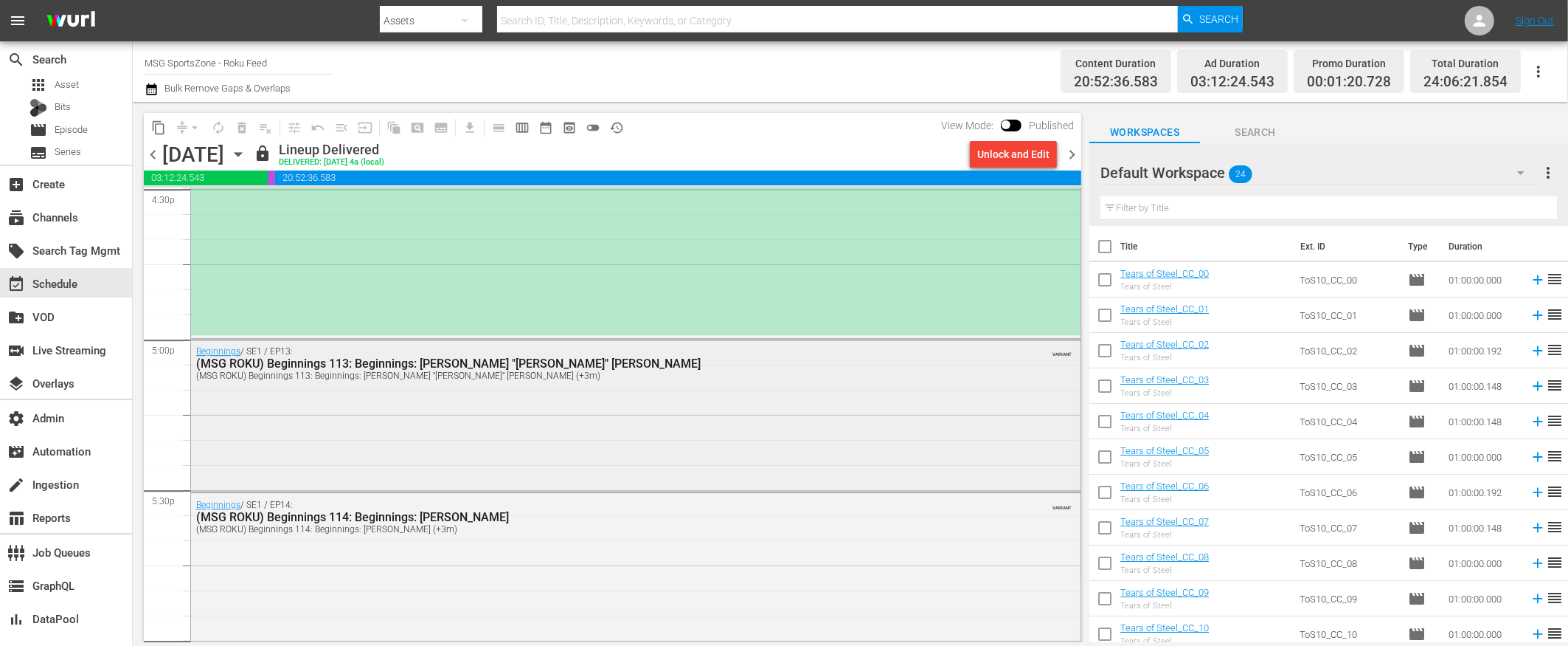
scroll to position [4946, 0]
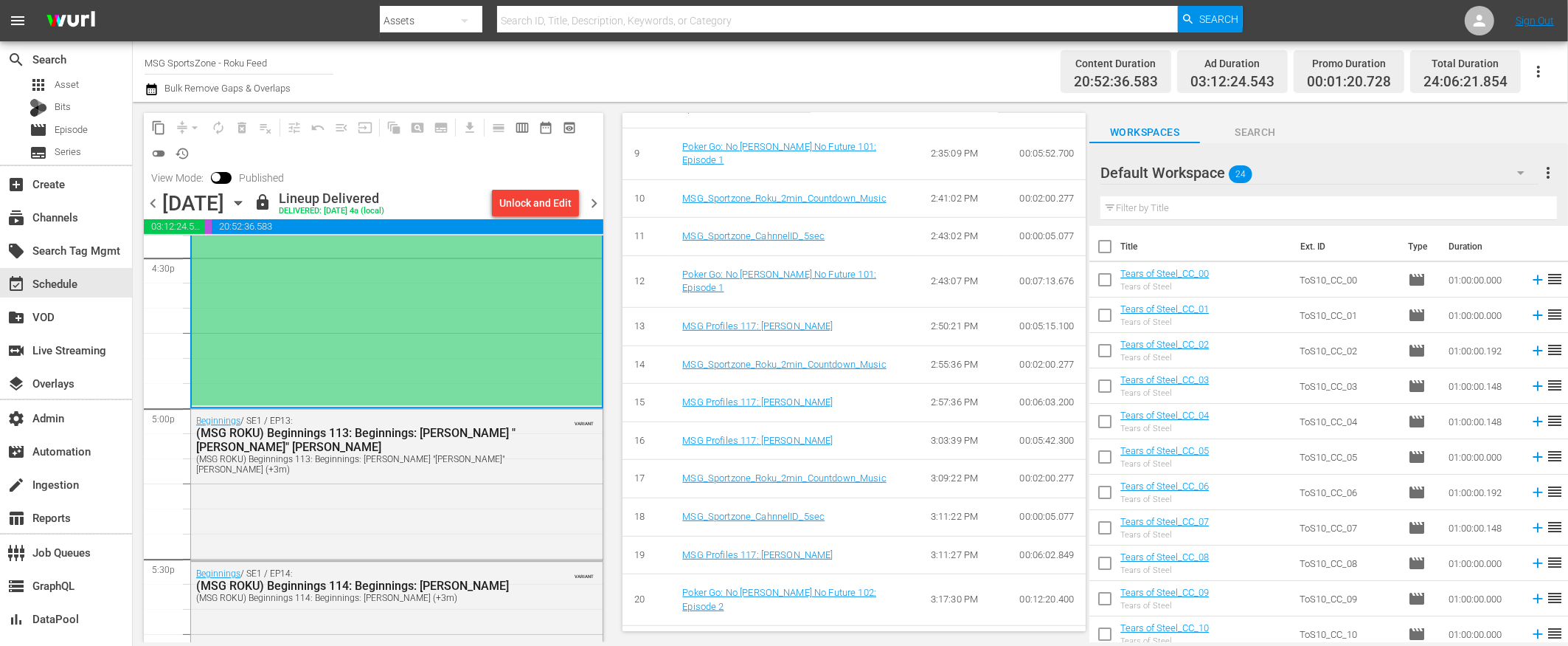
scroll to position [1020, 0]
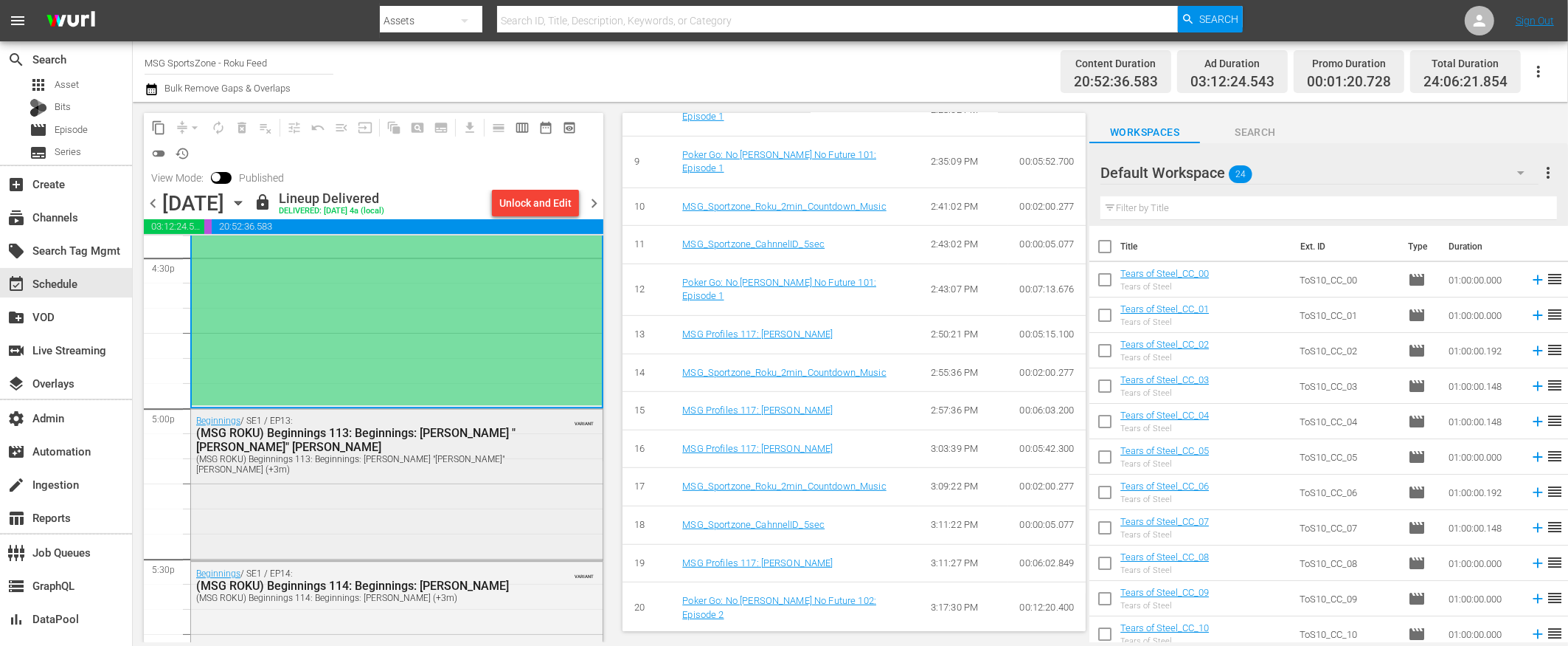
click at [488, 472] on div "Beginnings / SE1 / EP13: (MSG ROKU) Beginnings 113: Beginnings: Walt "Clyde" Fr…" at bounding box center [396, 482] width 412 height 148
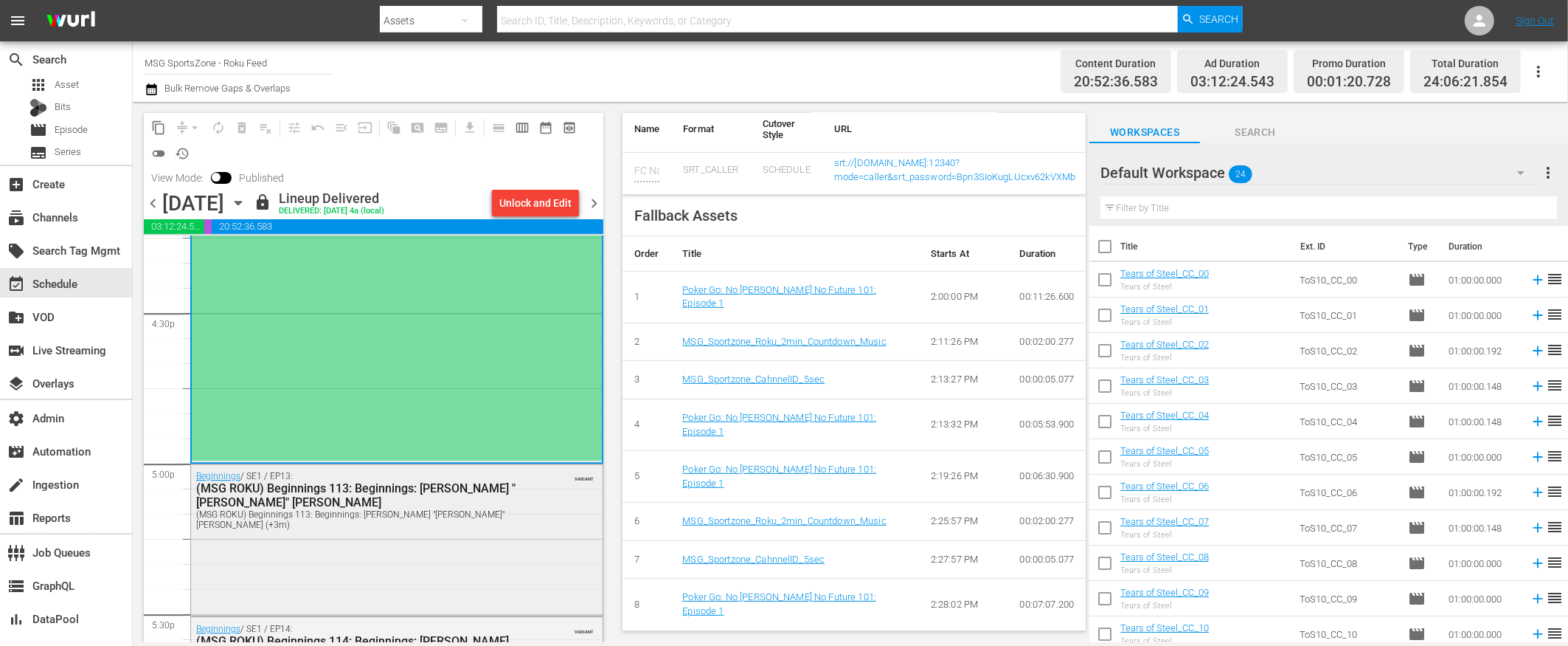
scroll to position [4624, 0]
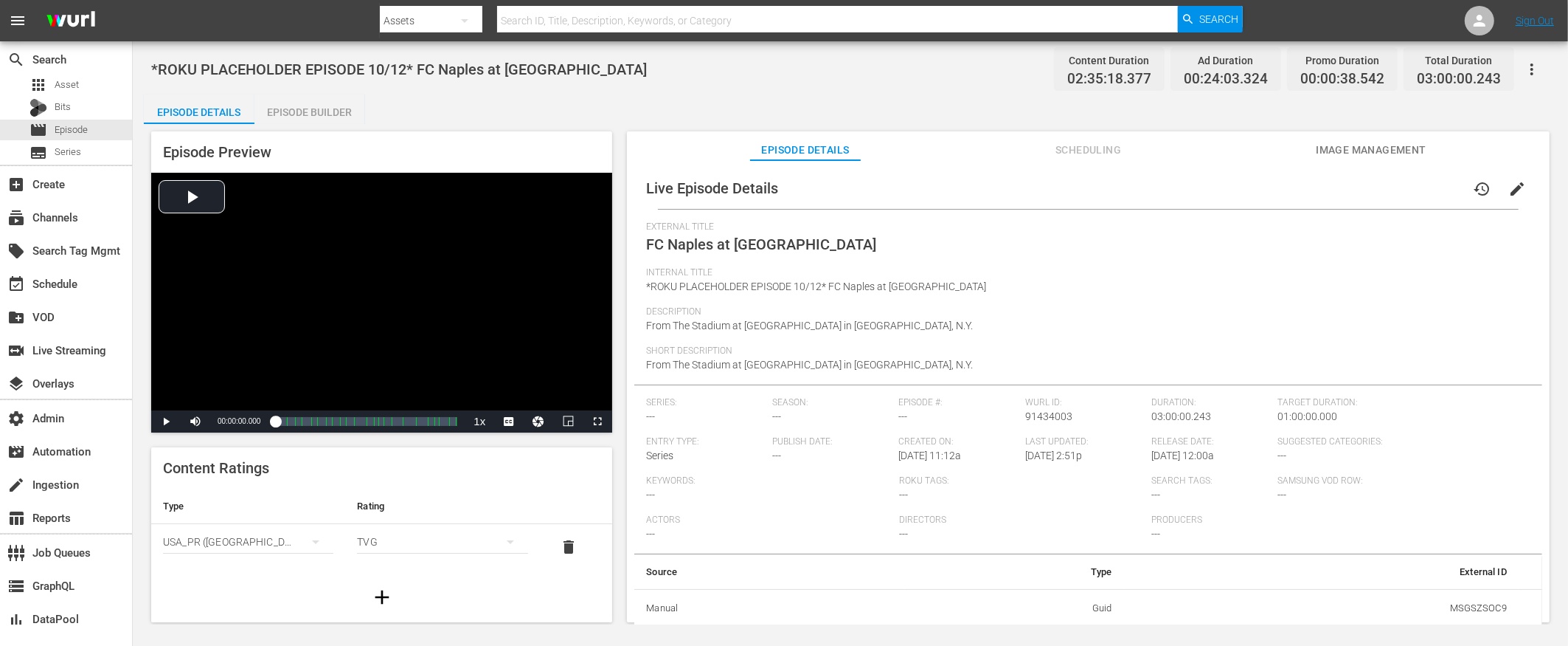
click at [333, 112] on div "Episode Builder" at bounding box center [309, 112] width 111 height 36
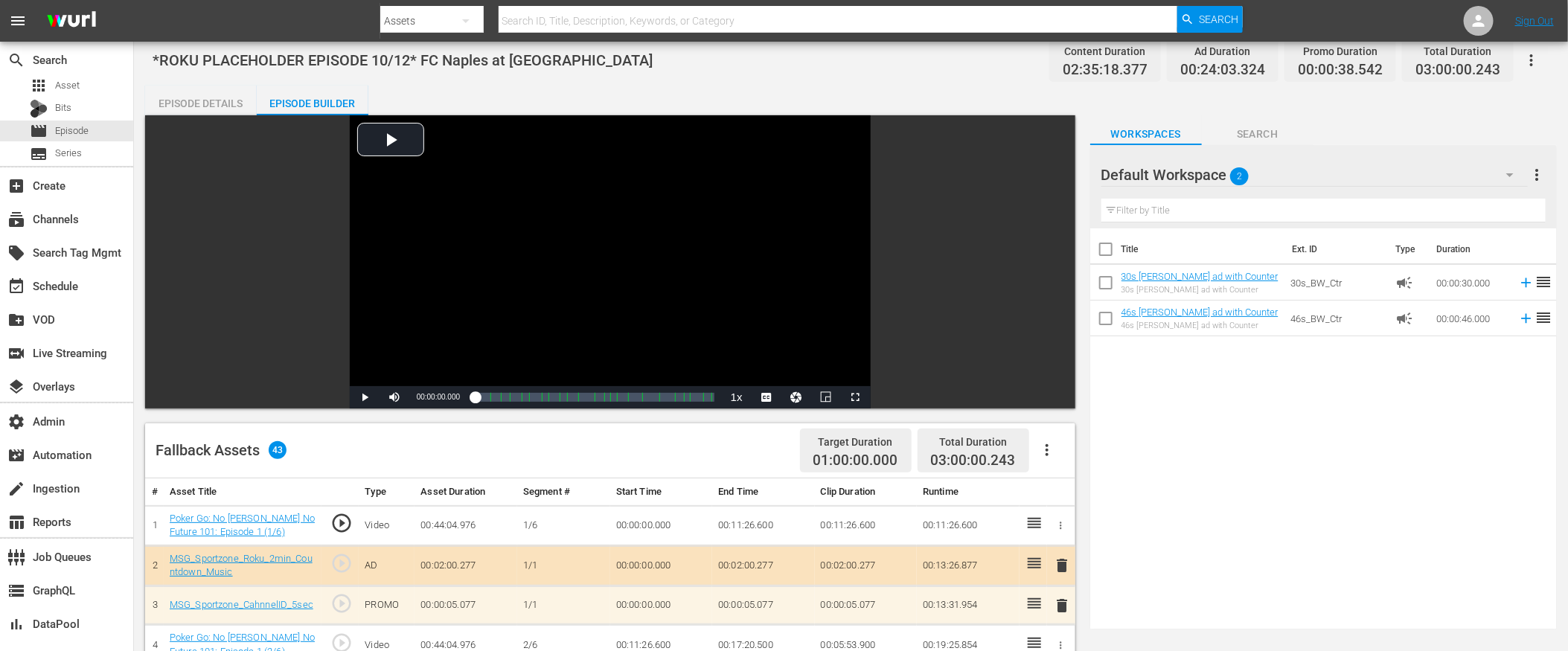
scroll to position [295, 0]
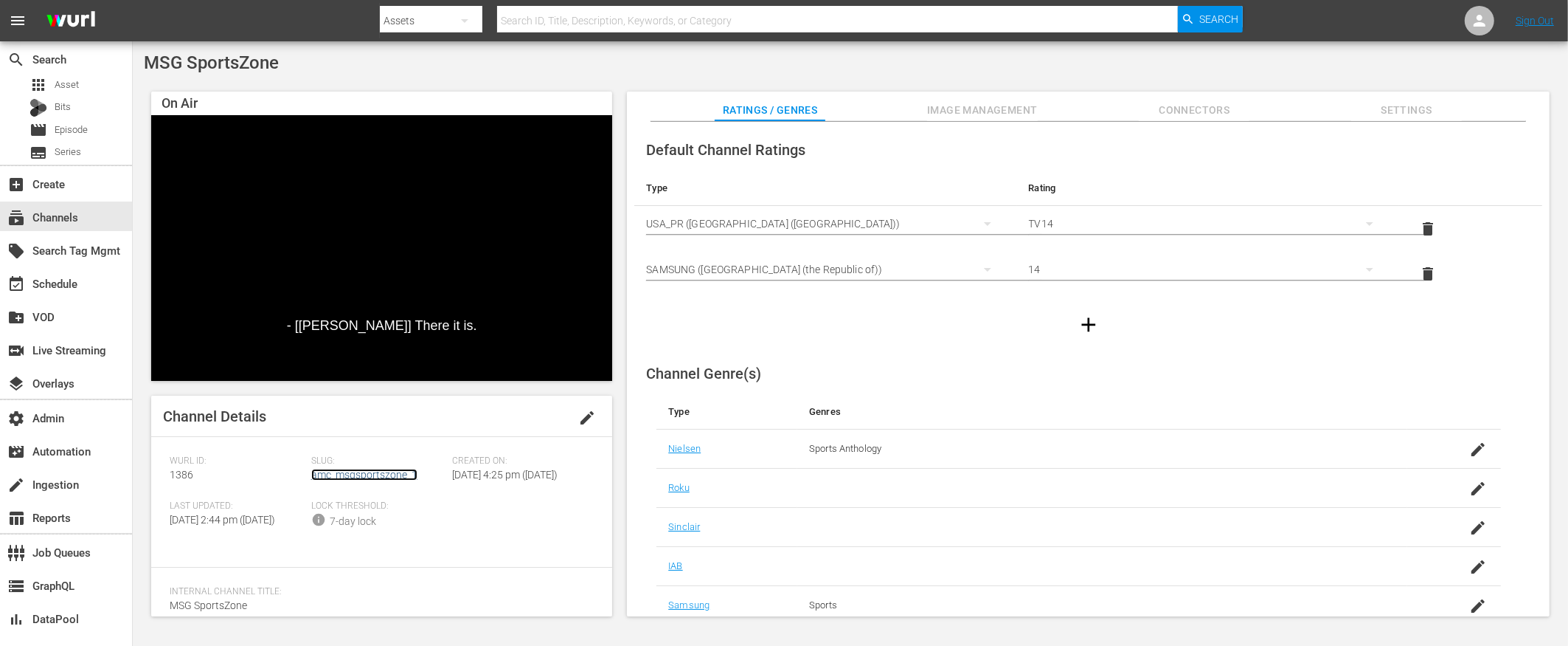
click at [367, 475] on link "amc_msgsportszone_1" at bounding box center [364, 474] width 106 height 12
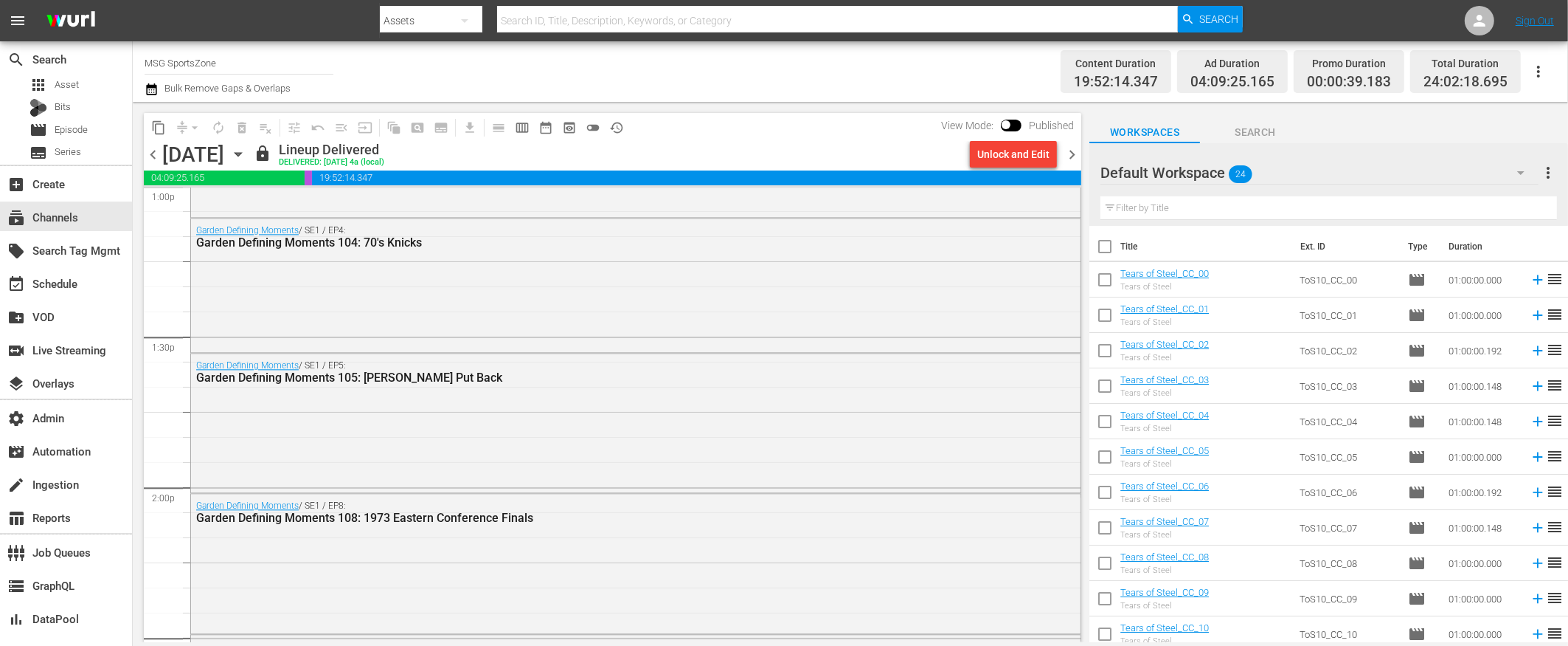
scroll to position [3411, 0]
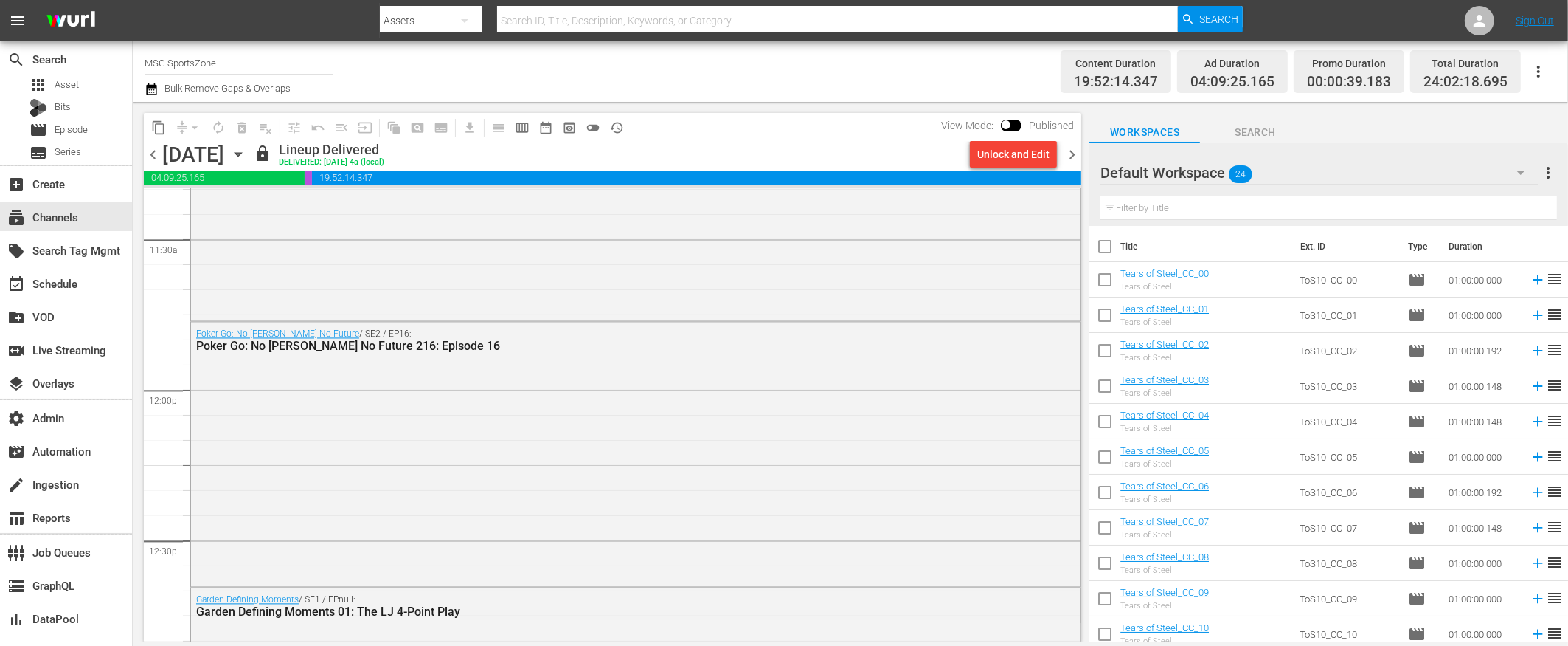
click at [157, 154] on span "chevron_left" at bounding box center [153, 154] width 19 height 19
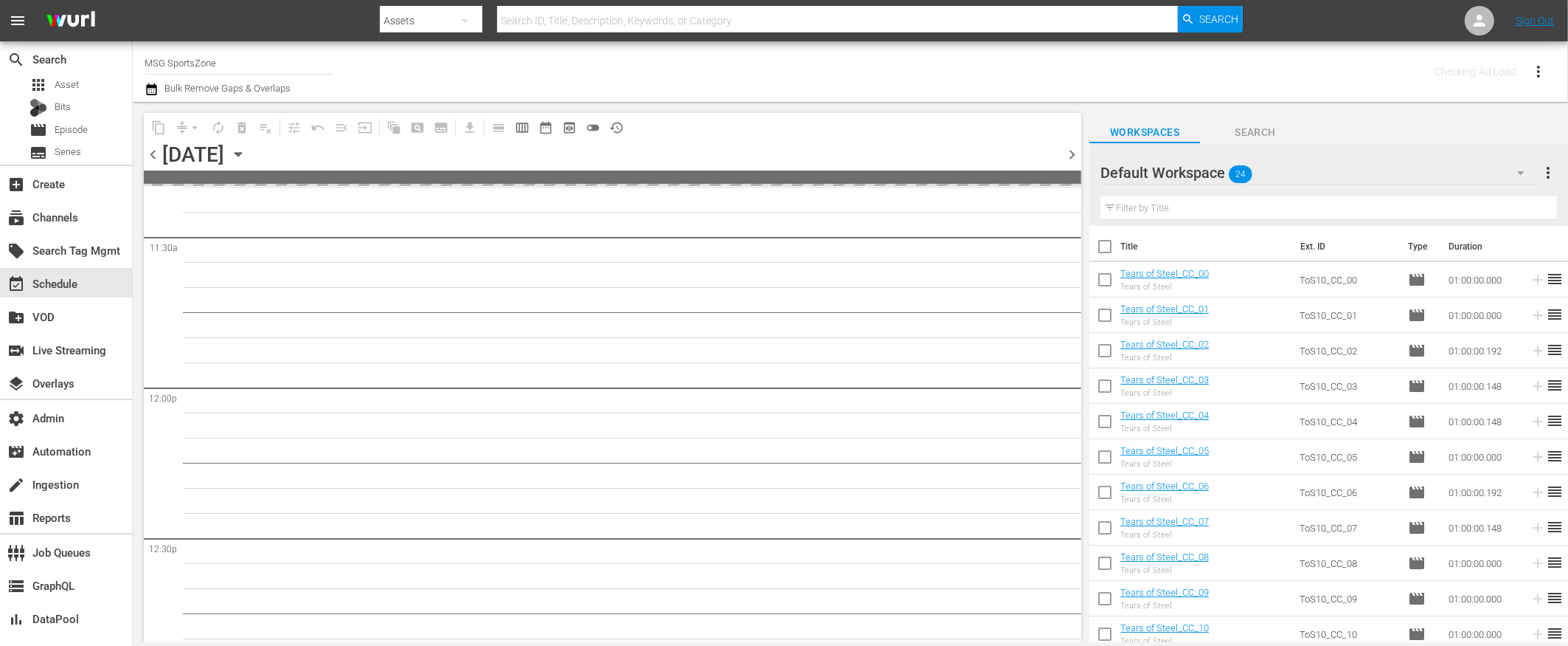
scroll to position [3612, 0]
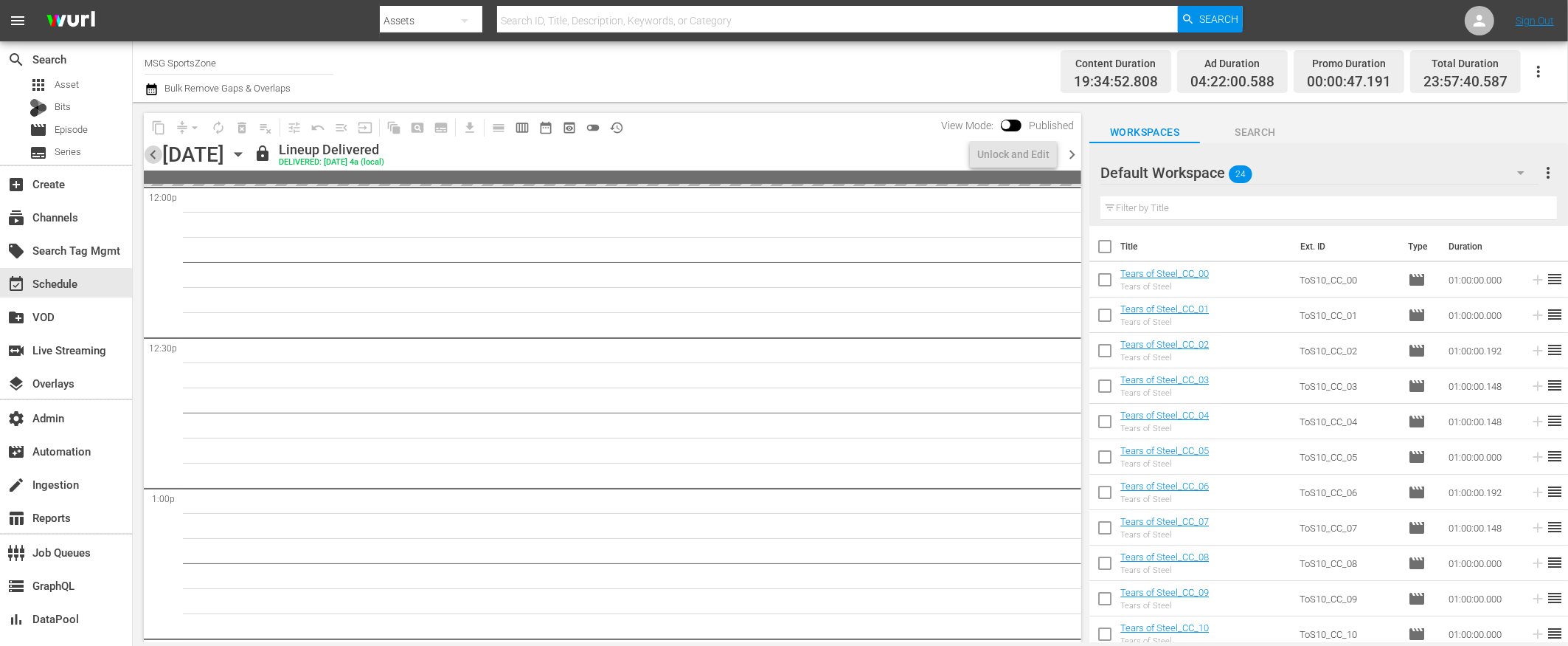
click at [157, 154] on span "chevron_left" at bounding box center [153, 154] width 19 height 19
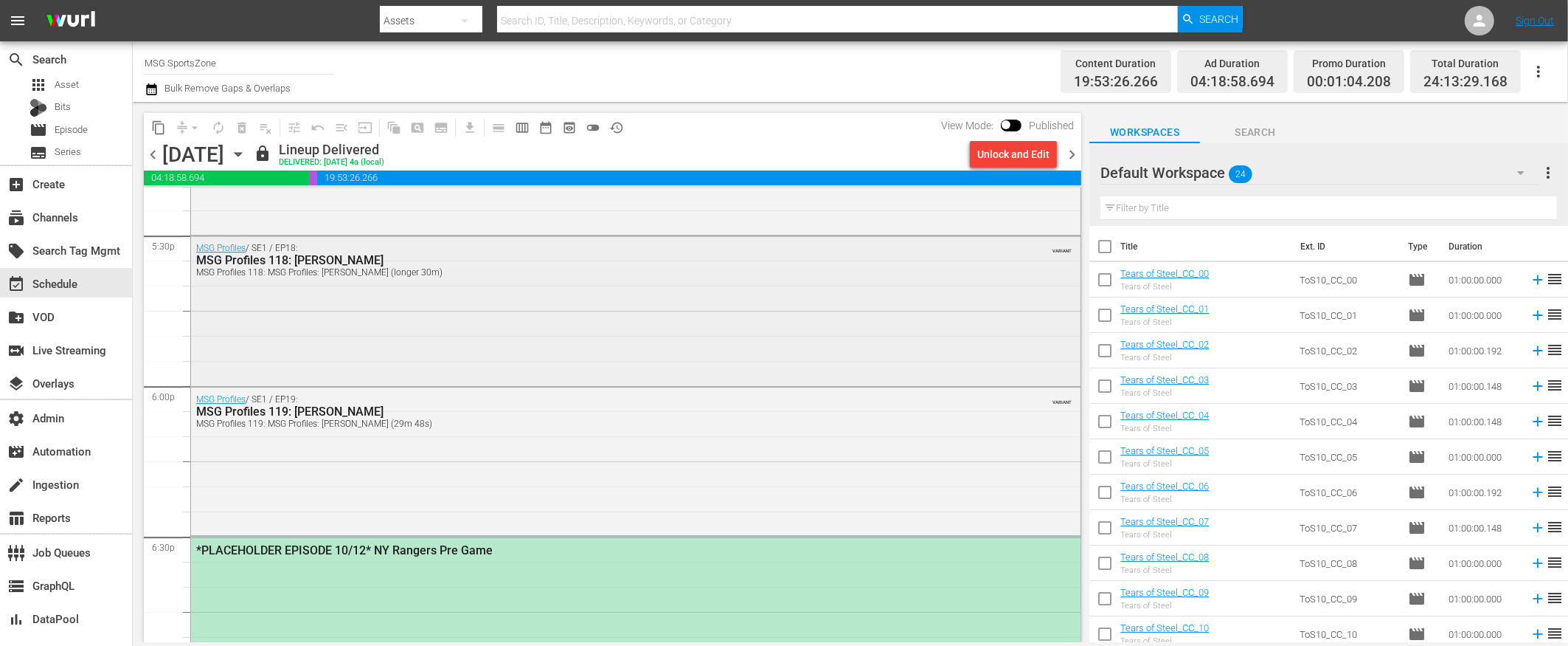
scroll to position [5222, 0]
click at [637, 516] on div "*PLACEHOLDER EPISODE 10/12* NY Rangers Pre Game" at bounding box center [636, 609] width 890 height 146
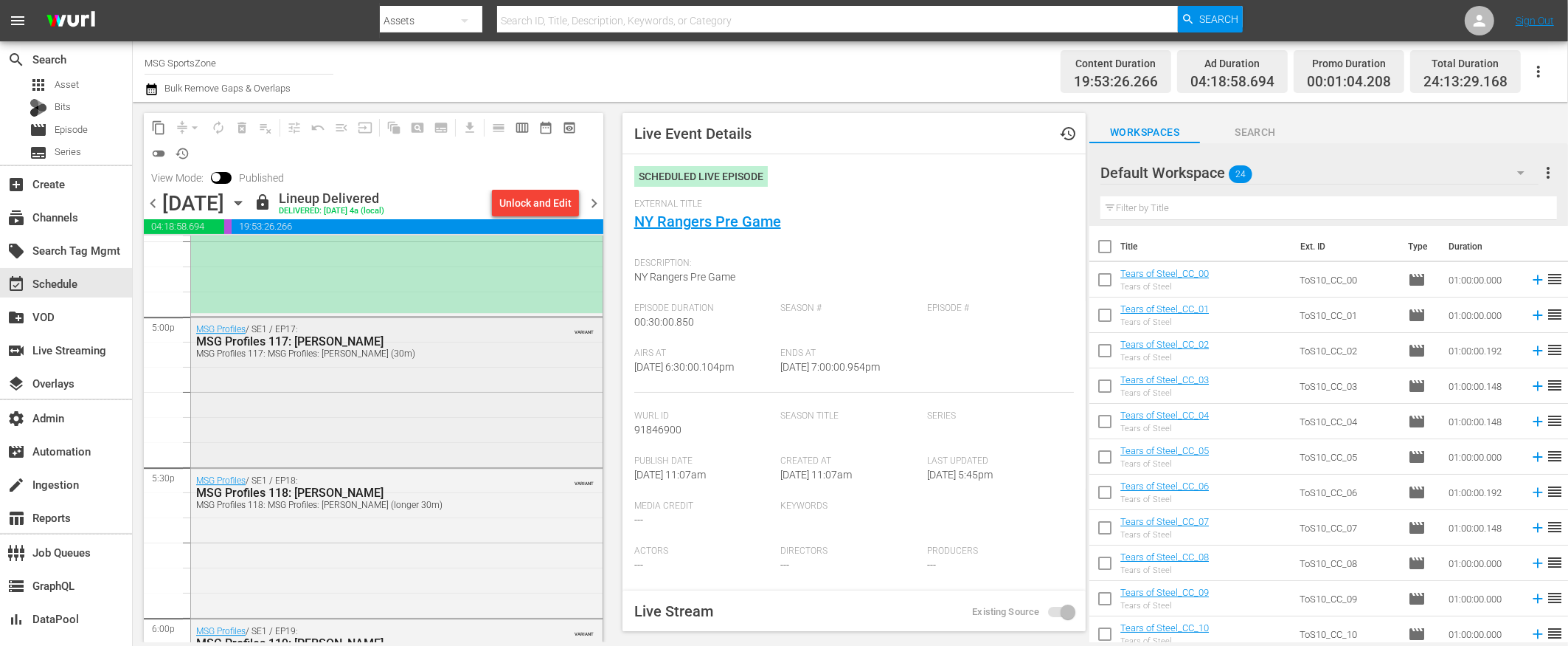
scroll to position [5060, 0]
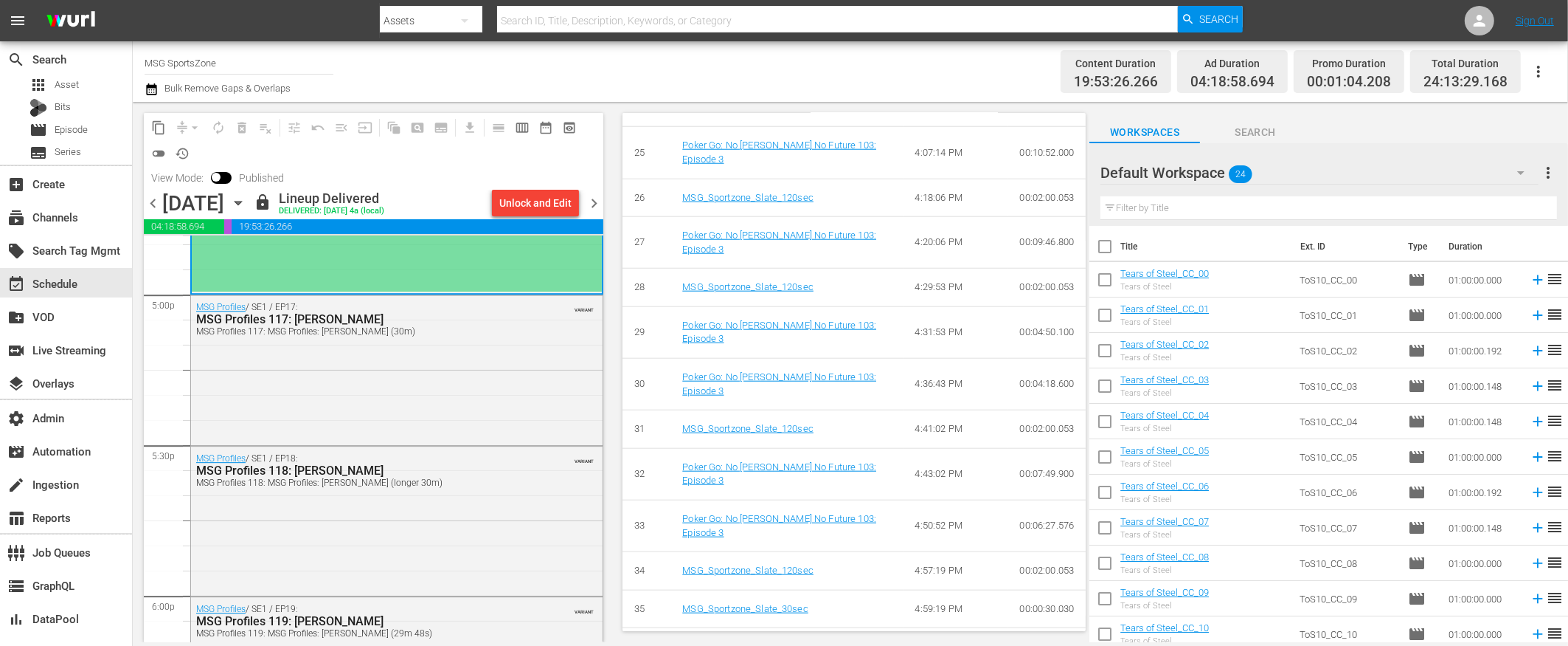
scroll to position [1828, 0]
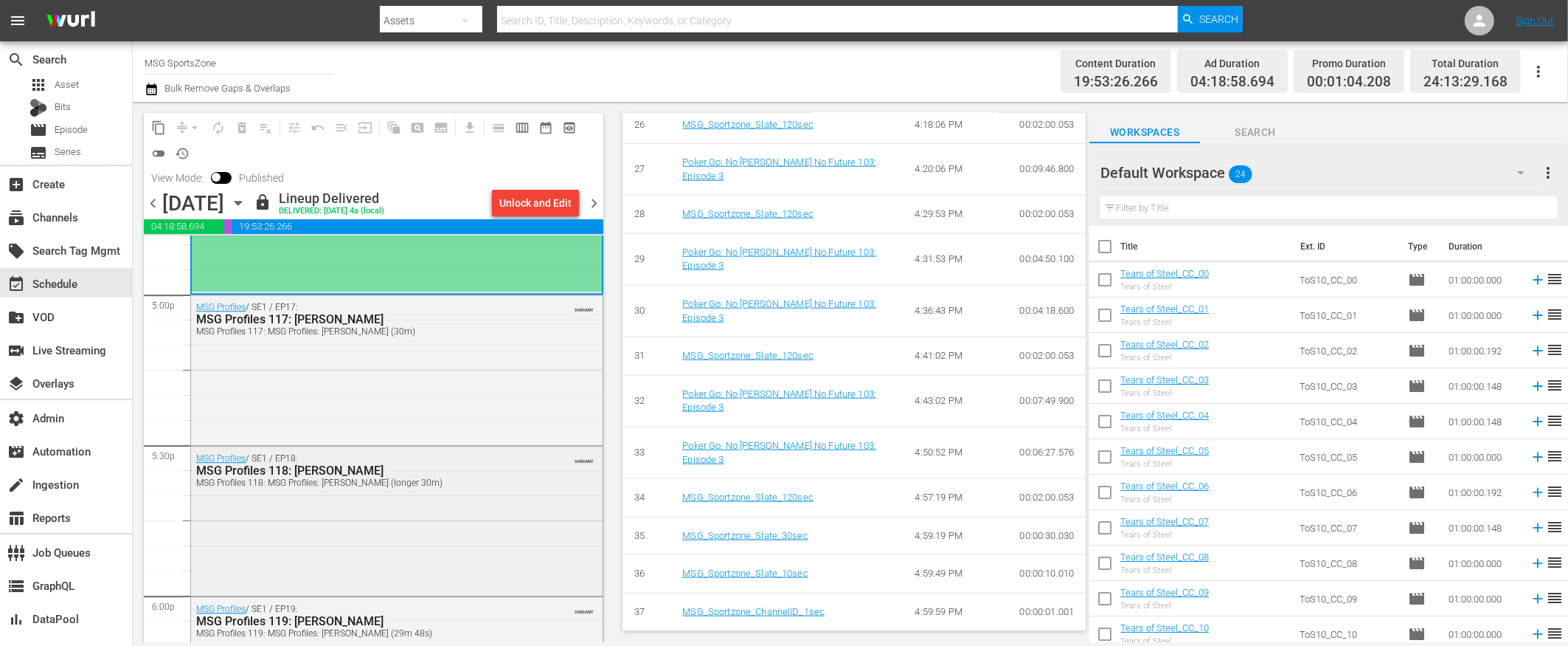
click at [326, 515] on div "MSG Profiles / SE1 / EP18: MSG Profiles 118: [PERSON_NAME] MSG Profiles 118: MS…" at bounding box center [396, 520] width 412 height 147
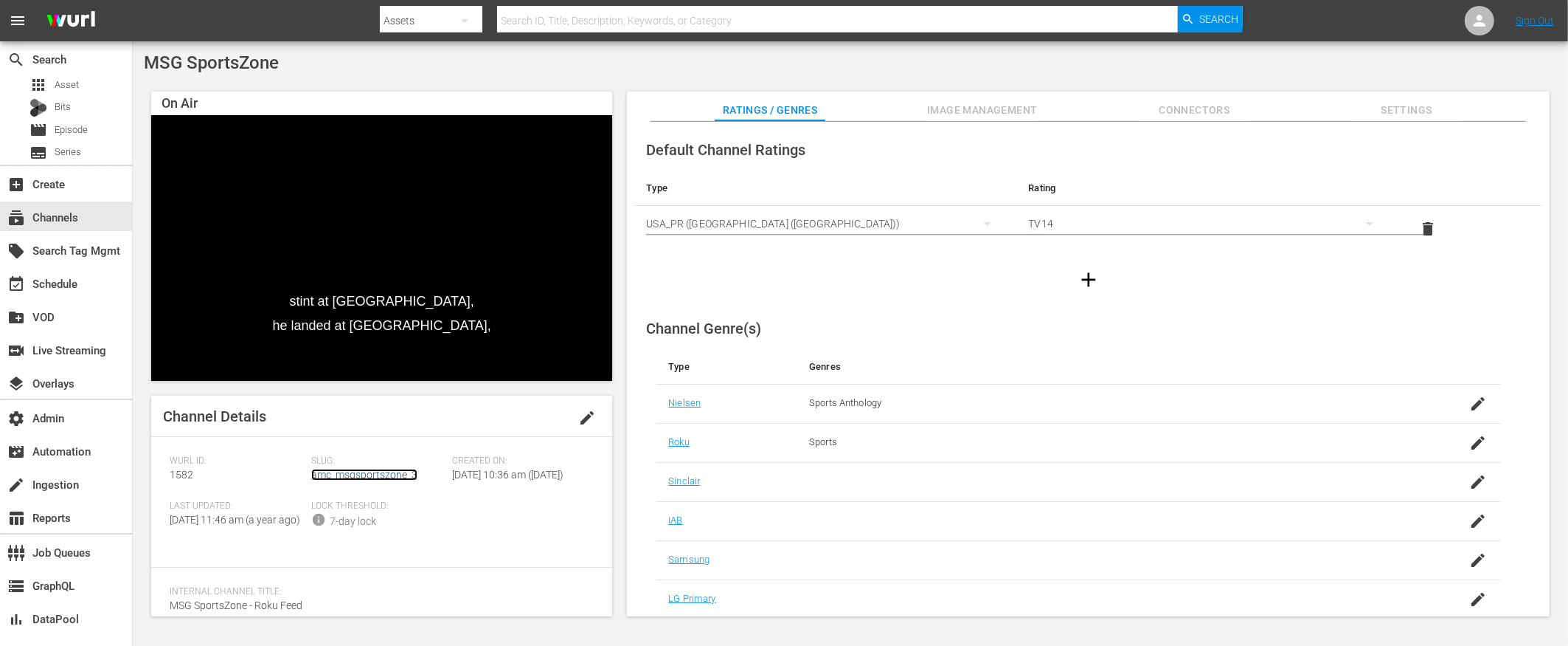
click at [376, 475] on link "amc_msgsportszone_3" at bounding box center [364, 474] width 106 height 12
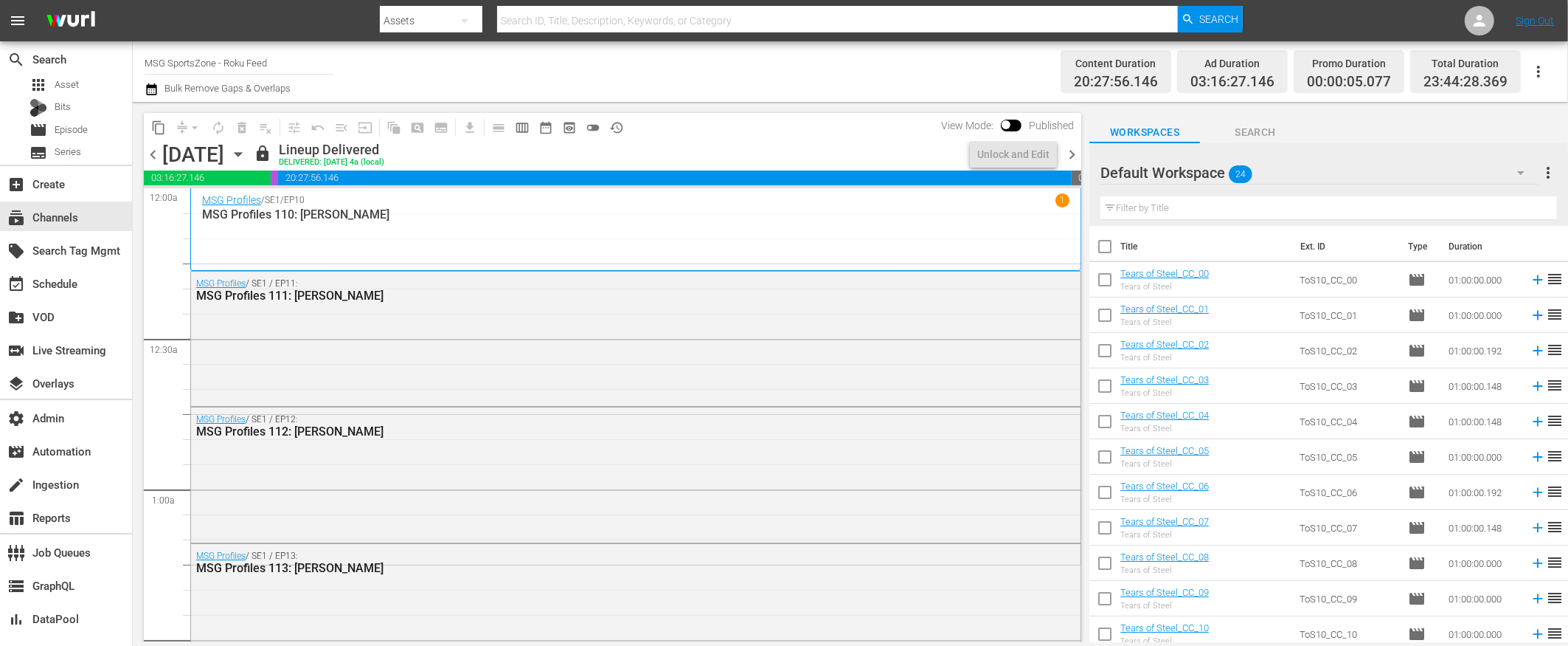
click at [155, 155] on span "chevron_left" at bounding box center [153, 154] width 19 height 19
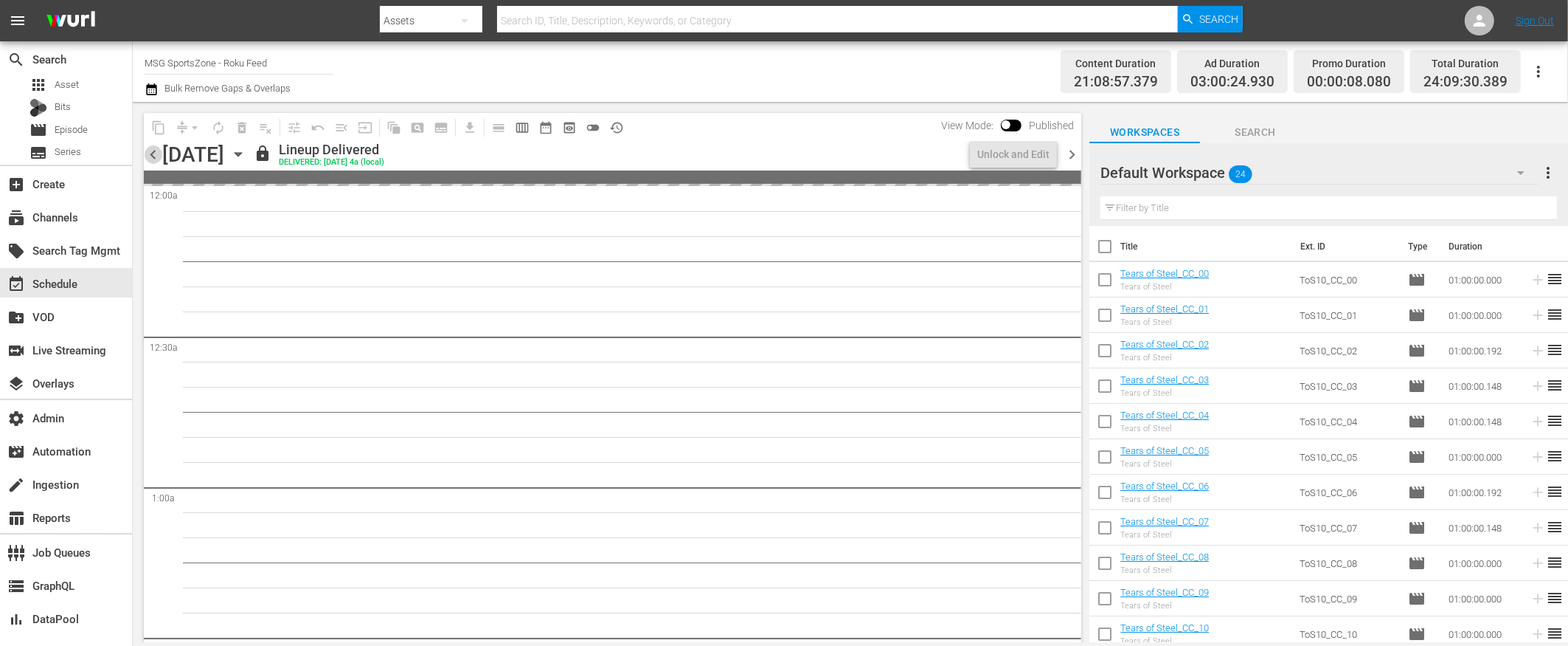
click at [155, 155] on span "chevron_left" at bounding box center [153, 154] width 19 height 19
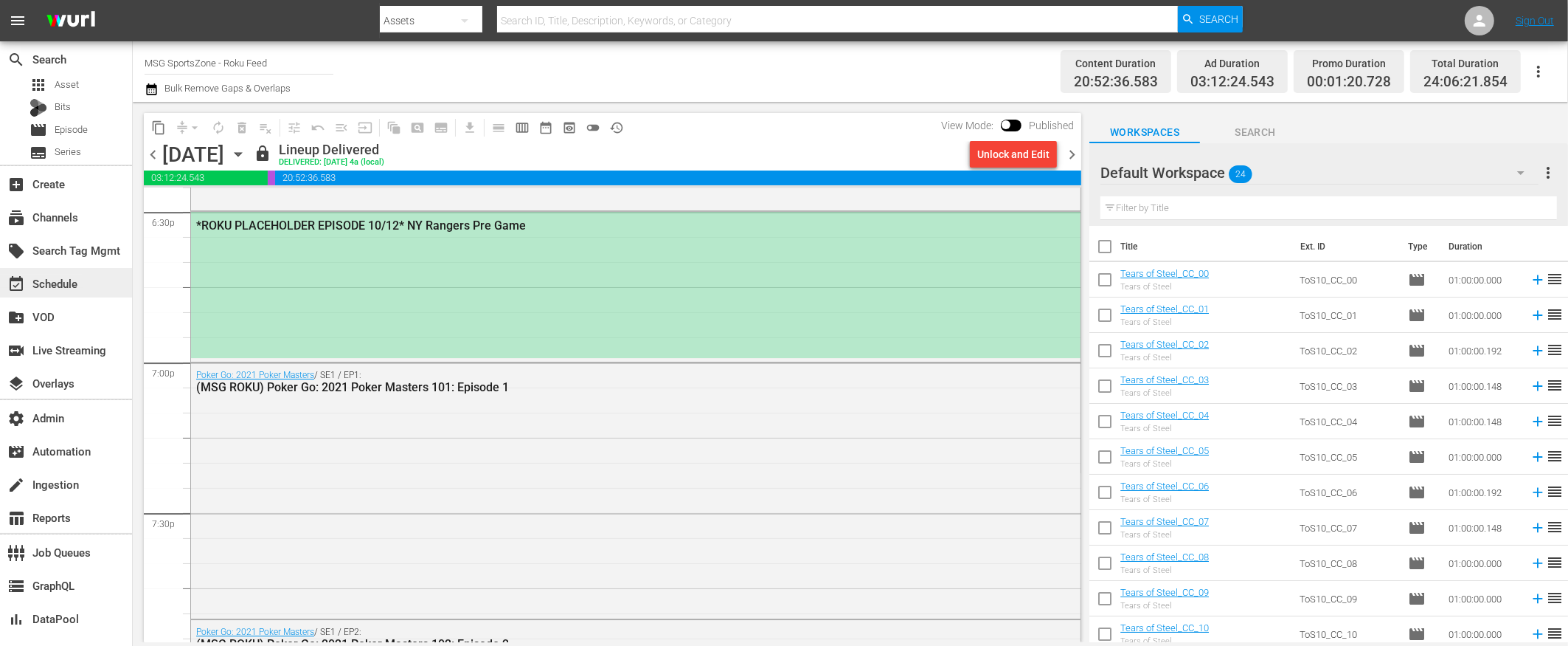
scroll to position [5569, 0]
